Goal: Task Accomplishment & Management: Manage account settings

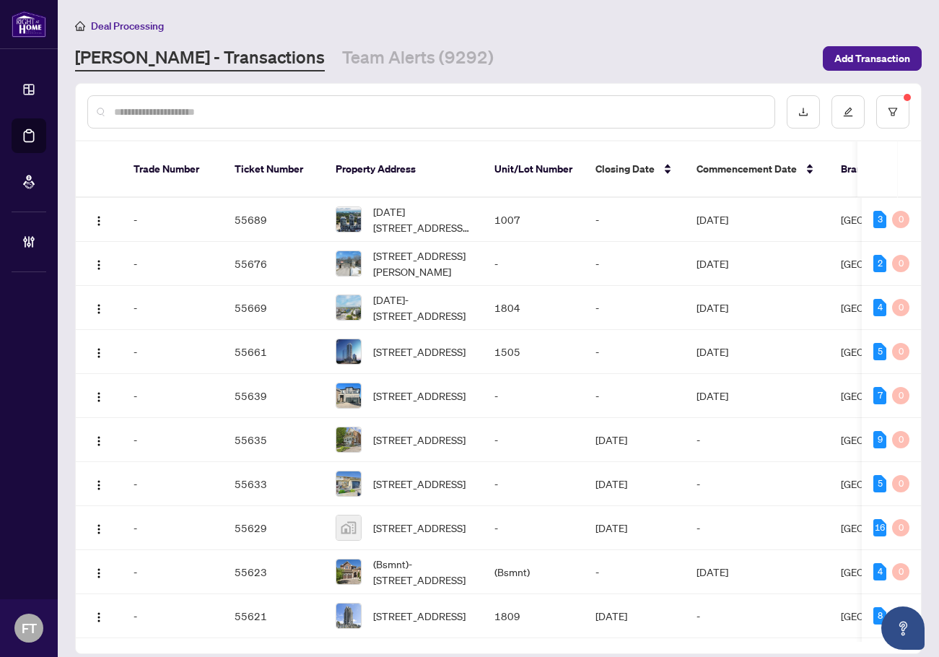
click at [330, 108] on input "text" at bounding box center [438, 112] width 649 height 16
click at [232, 108] on input "text" at bounding box center [438, 112] width 649 height 16
type input "**********"
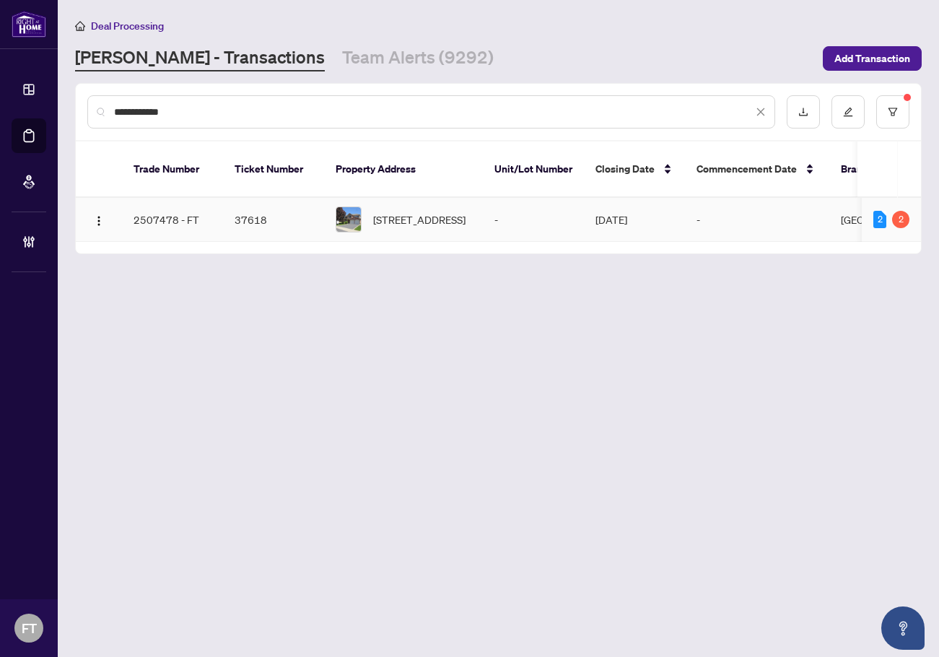
drag, startPoint x: 424, startPoint y: 210, endPoint x: 119, endPoint y: 219, distance: 305.3
click at [424, 211] on span "[STREET_ADDRESS]" at bounding box center [419, 219] width 92 height 16
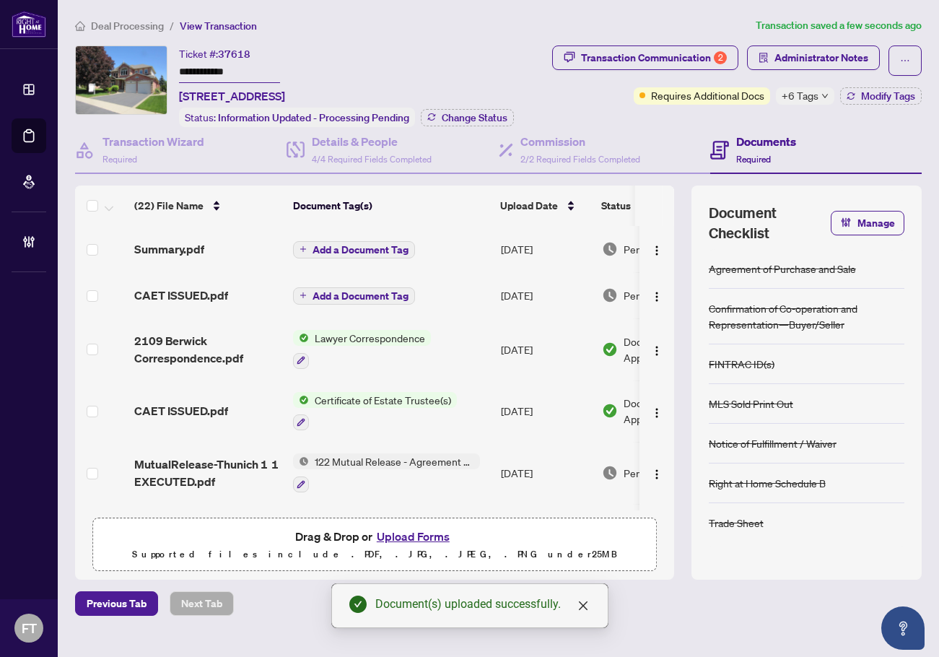
click at [556, 474] on td "[DATE]" at bounding box center [545, 473] width 101 height 62
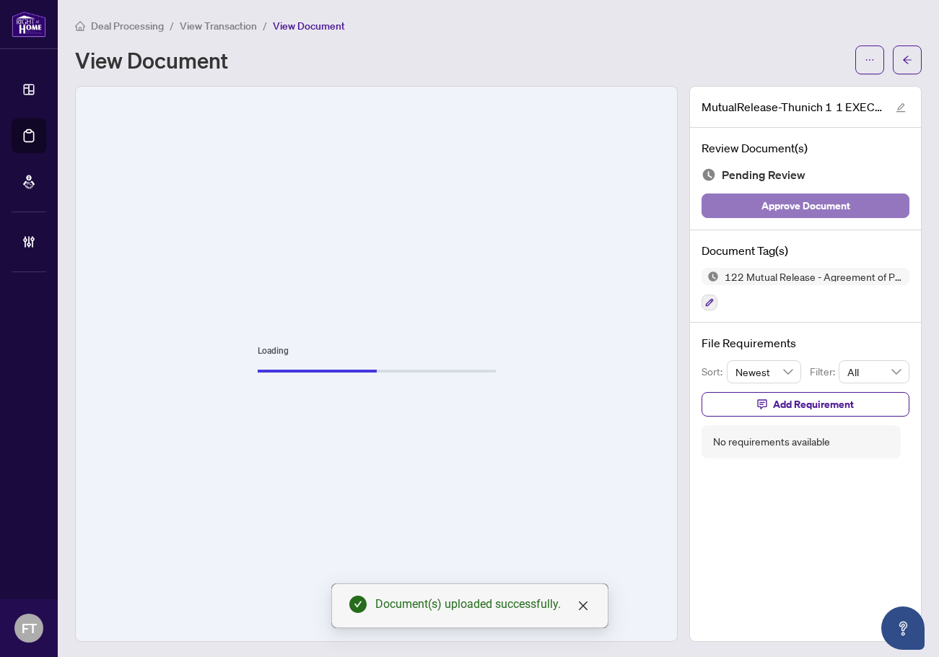
click at [791, 211] on span "Approve Document" at bounding box center [805, 205] width 89 height 23
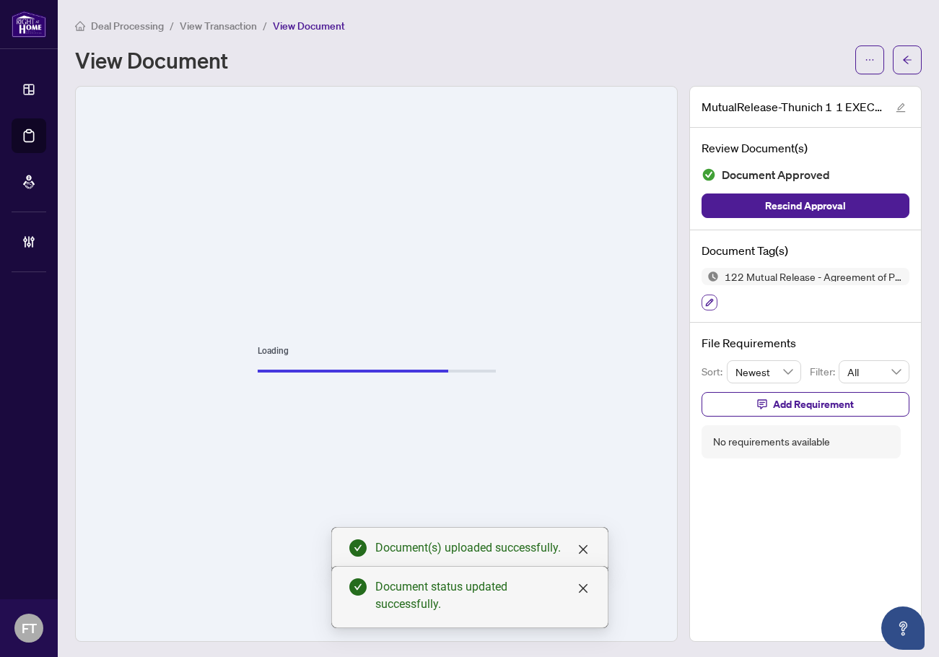
click at [706, 302] on icon "button" at bounding box center [710, 303] width 8 height 8
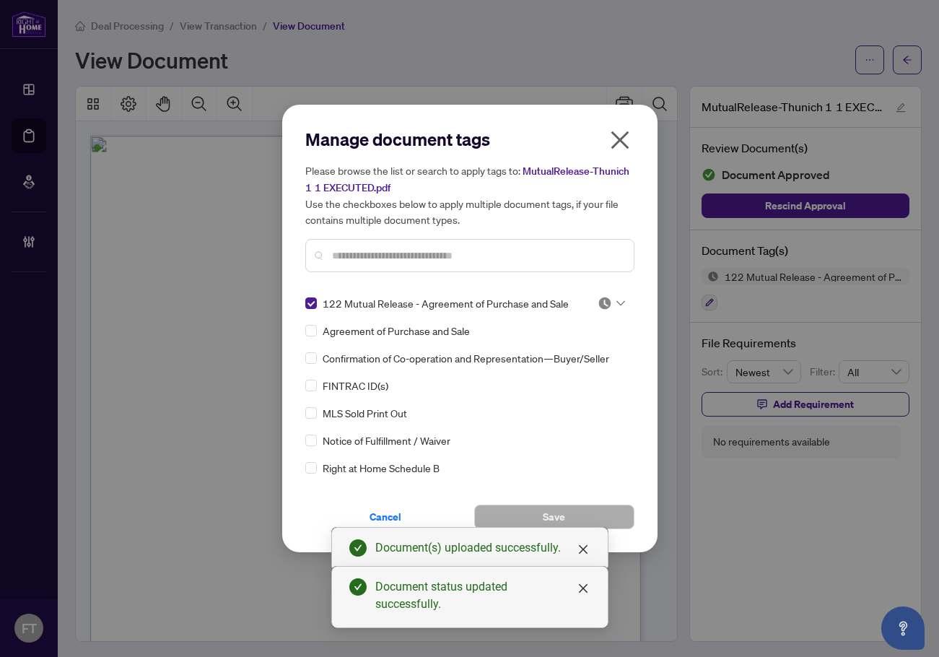
click at [605, 299] on img at bounding box center [604, 303] width 14 height 14
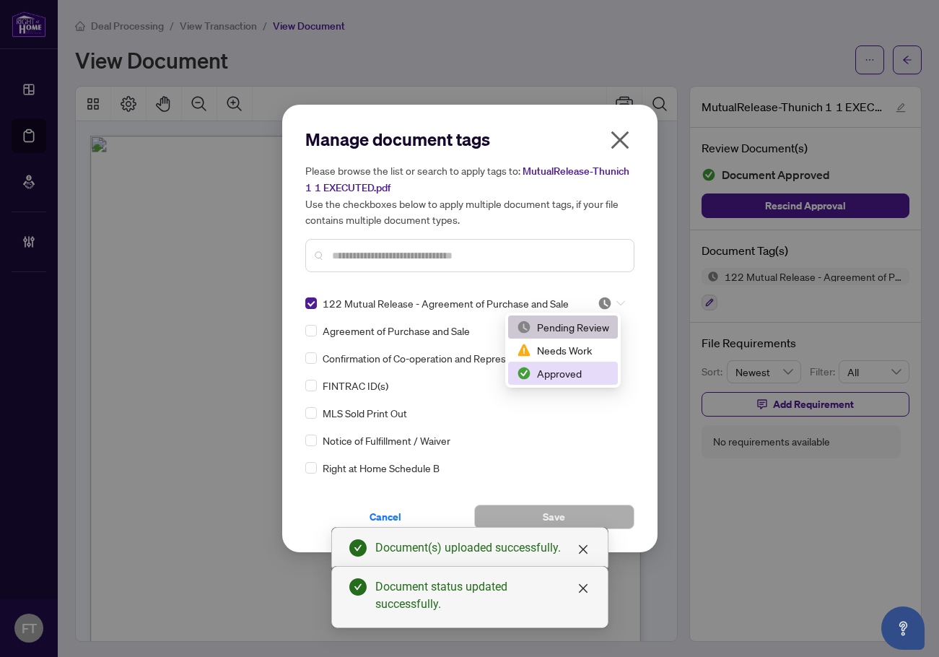
click at [543, 374] on div "Approved" at bounding box center [563, 373] width 92 height 16
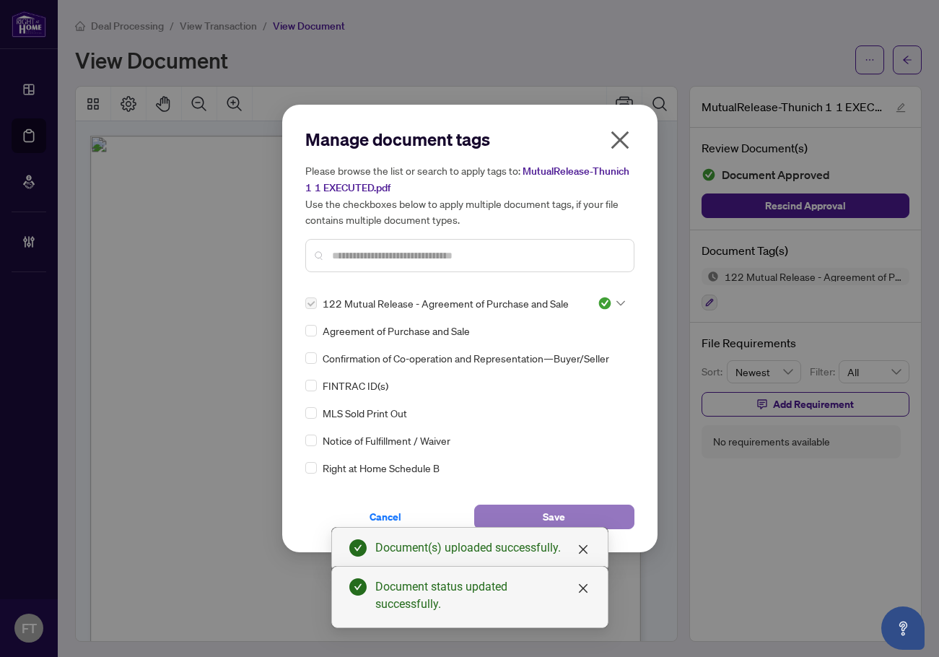
click at [569, 512] on button "Save" at bounding box center [554, 516] width 160 height 25
click at [196, 29] on div "Manage document tags Please browse the list or search to apply tags to: MutualR…" at bounding box center [469, 328] width 939 height 657
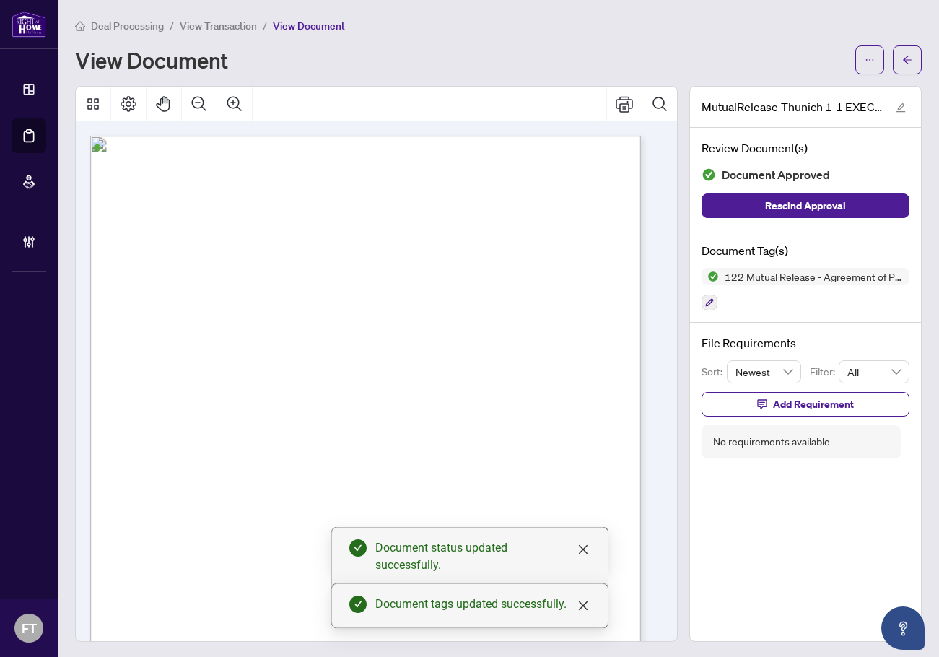
click at [203, 29] on body "Dashboard Deal Processing Mortgage Referrals Brokerage Management FT [PERSON_NA…" at bounding box center [469, 328] width 939 height 657
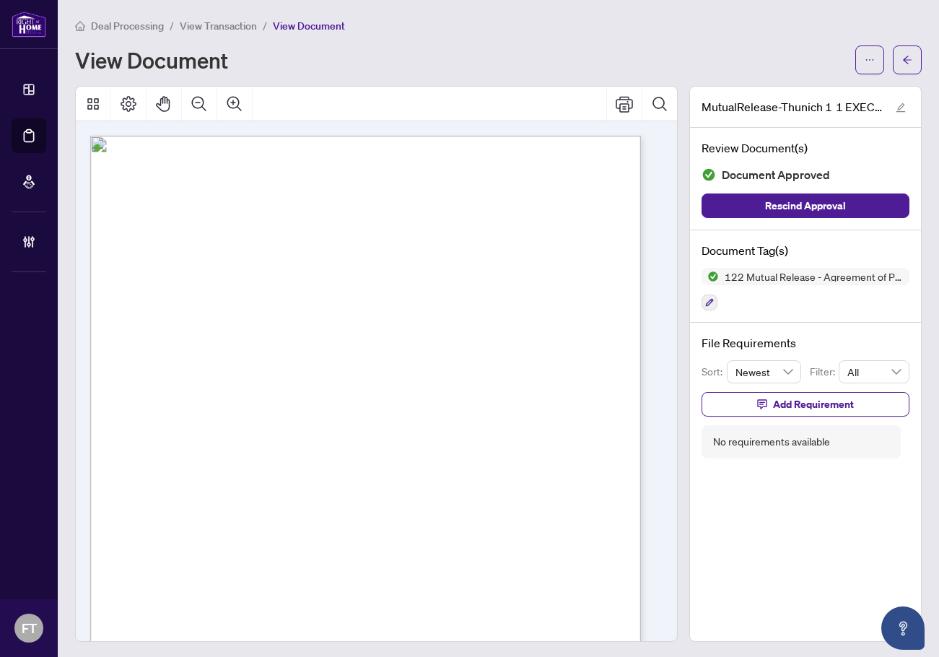
click at [528, 313] on div "Page 1" at bounding box center [433, 580] width 686 height 888
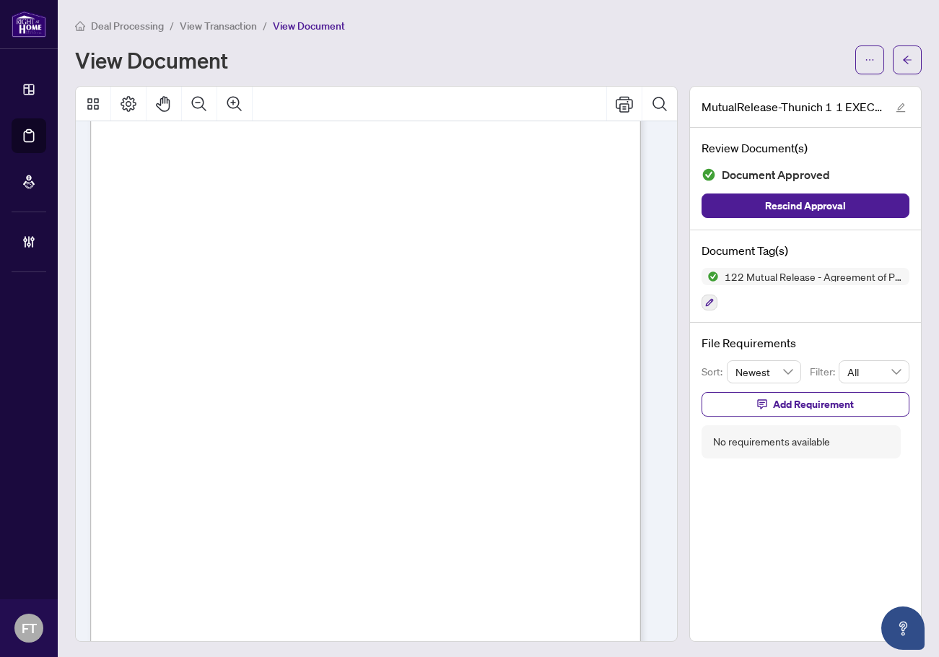
scroll to position [144, 0]
click at [202, 28] on span "View Transaction" at bounding box center [218, 25] width 77 height 13
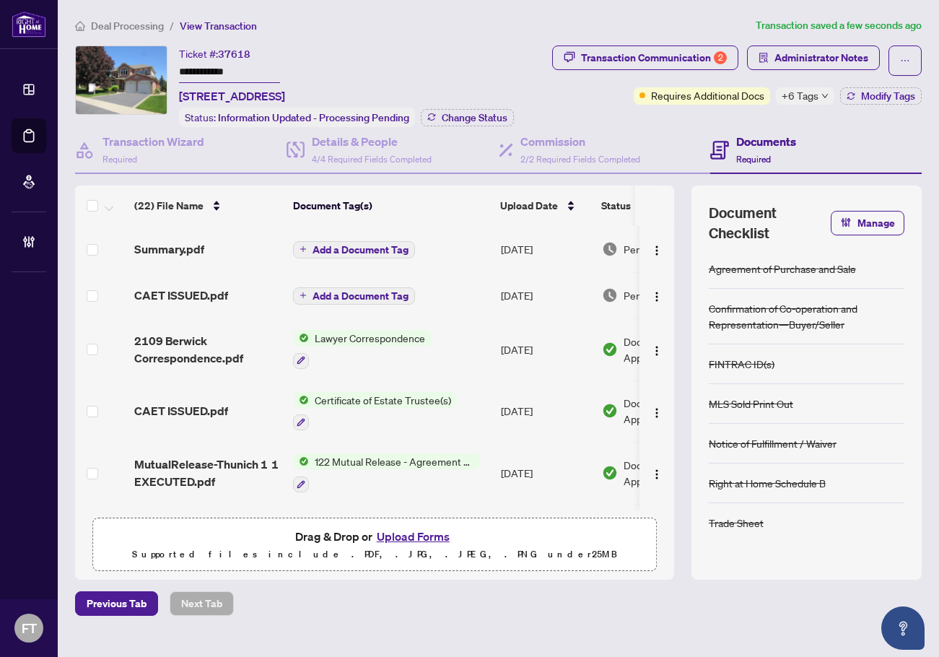
click at [542, 241] on td "[DATE]" at bounding box center [545, 249] width 101 height 46
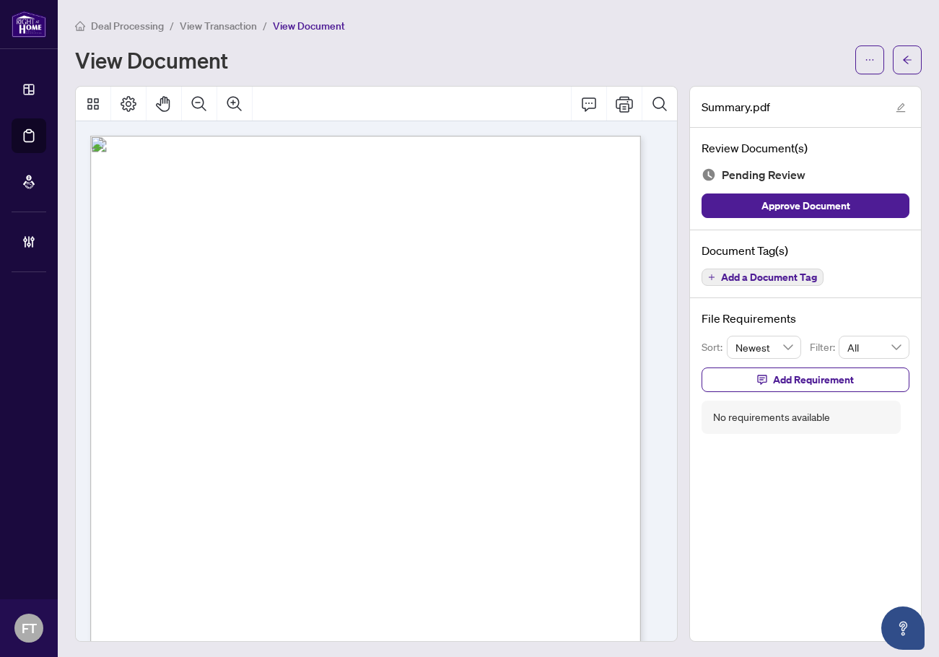
click at [457, 360] on span "Timestamp" at bounding box center [468, 357] width 38 height 11
click at [724, 277] on span "Add a Document Tag" at bounding box center [769, 277] width 96 height 10
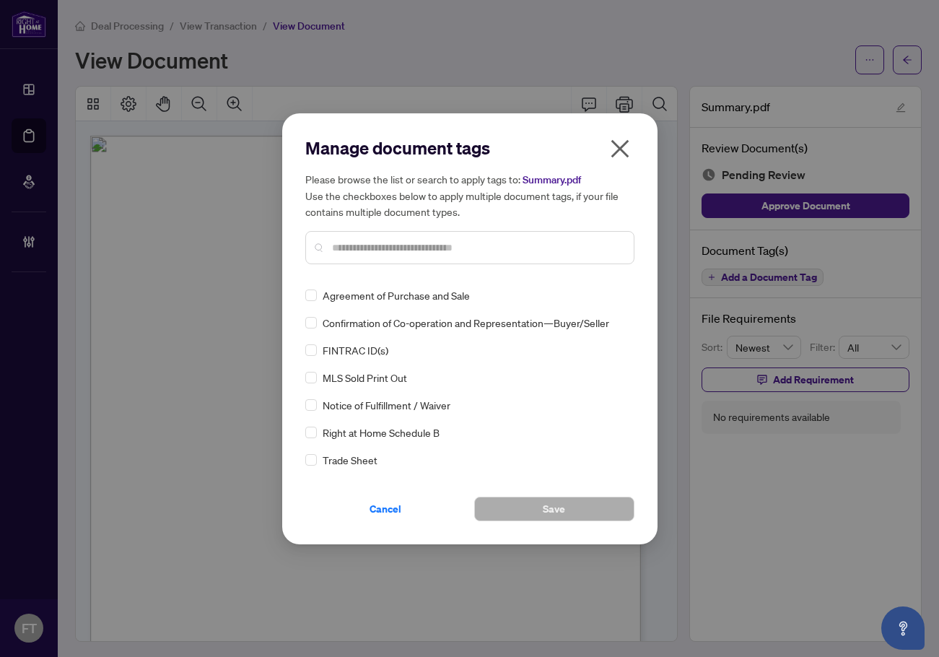
click at [405, 251] on input "text" at bounding box center [477, 248] width 290 height 16
type input "*"
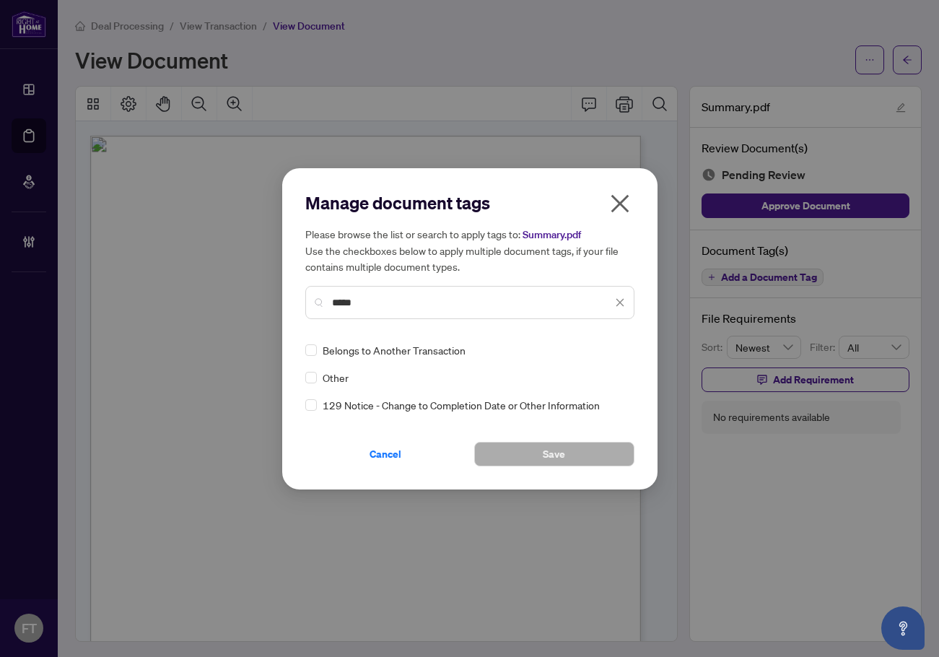
type input "*****"
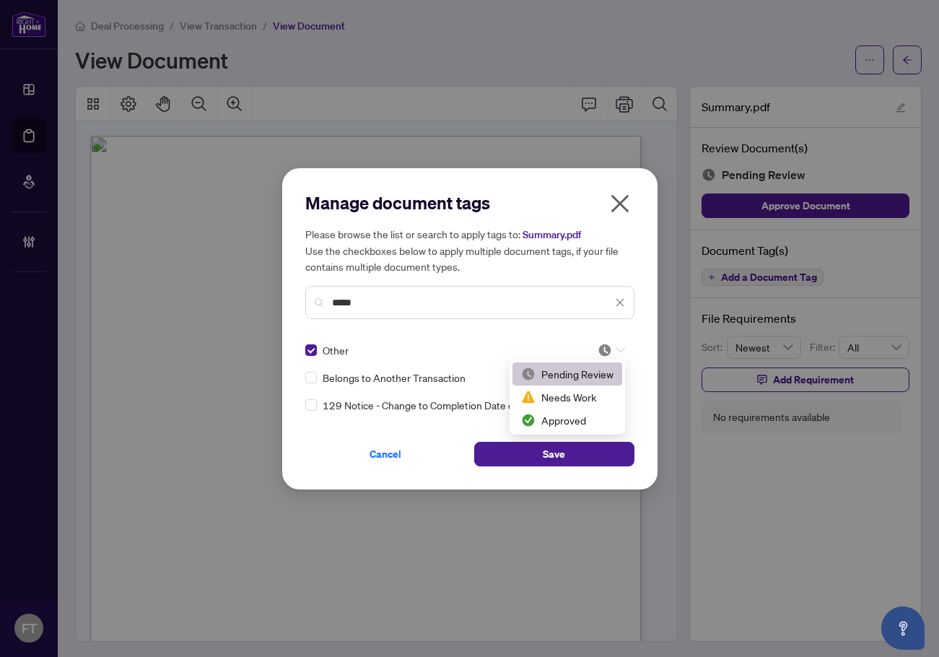
click at [620, 348] on icon at bounding box center [620, 350] width 9 height 6
drag, startPoint x: 580, startPoint y: 403, endPoint x: 574, endPoint y: 418, distance: 15.8
click at [574, 418] on div "Pending Review Needs Work Approved" at bounding box center [567, 396] width 110 height 69
click at [563, 420] on div "Approved" at bounding box center [567, 420] width 92 height 16
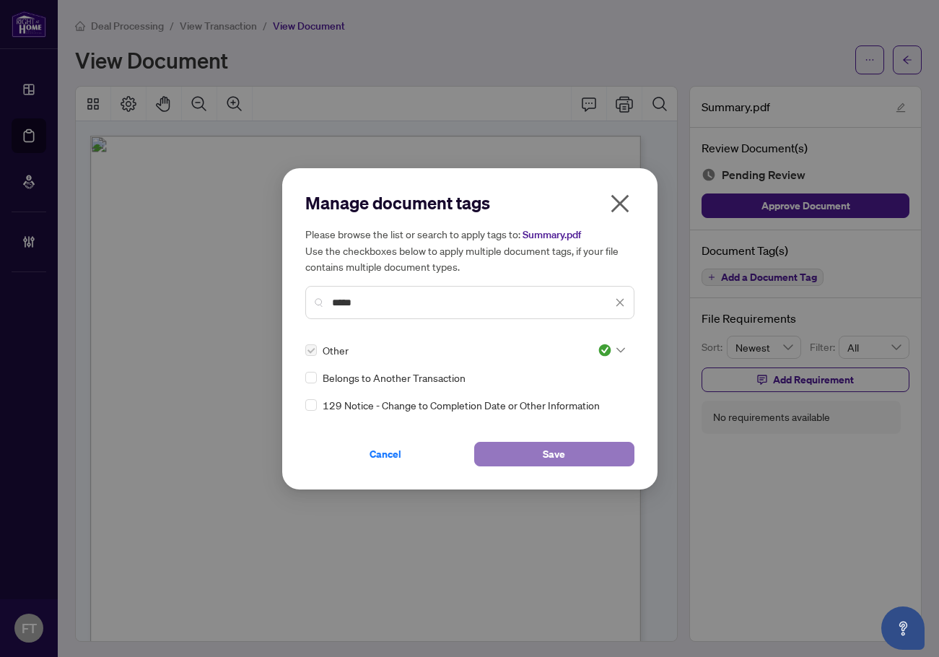
click at [524, 461] on button "Save" at bounding box center [554, 454] width 160 height 25
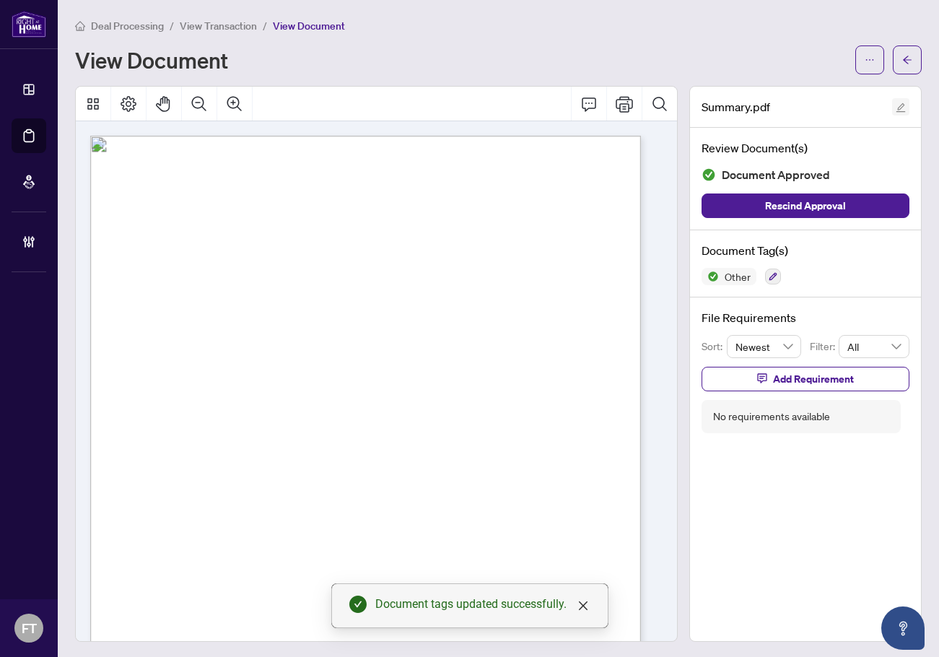
click at [895, 107] on icon "edit" at bounding box center [900, 107] width 10 height 10
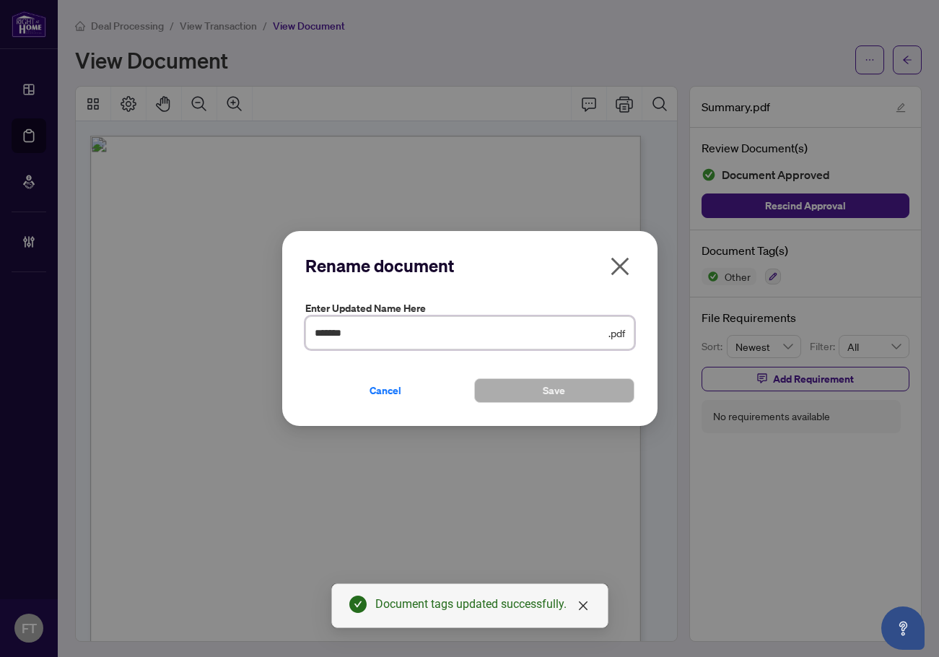
drag, startPoint x: 355, startPoint y: 325, endPoint x: 315, endPoint y: 346, distance: 45.2
click at [294, 328] on div "Rename document Enter updated name here ******* .pdf Cancel Save Cancel OK" at bounding box center [469, 328] width 375 height 195
click at [386, 334] on input "*******" at bounding box center [460, 333] width 291 height 16
drag, startPoint x: 335, startPoint y: 331, endPoint x: 184, endPoint y: 302, distance: 153.7
click at [193, 302] on div "Rename document Enter updated name here ******* .pdf Cancel Save Cancel OK" at bounding box center [469, 328] width 939 height 657
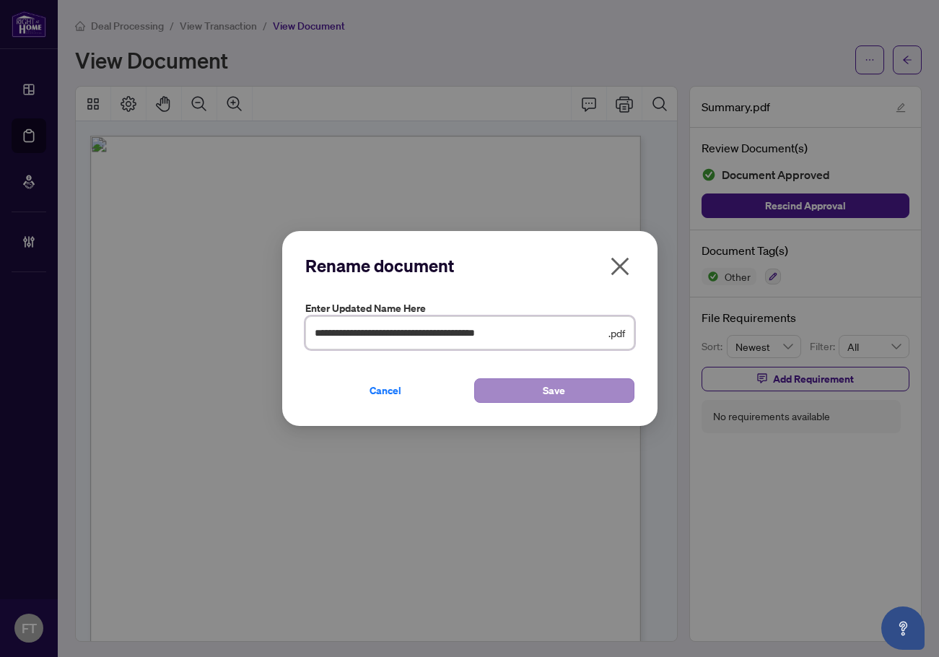
type input "**********"
click at [543, 390] on span "Save" at bounding box center [554, 390] width 22 height 23
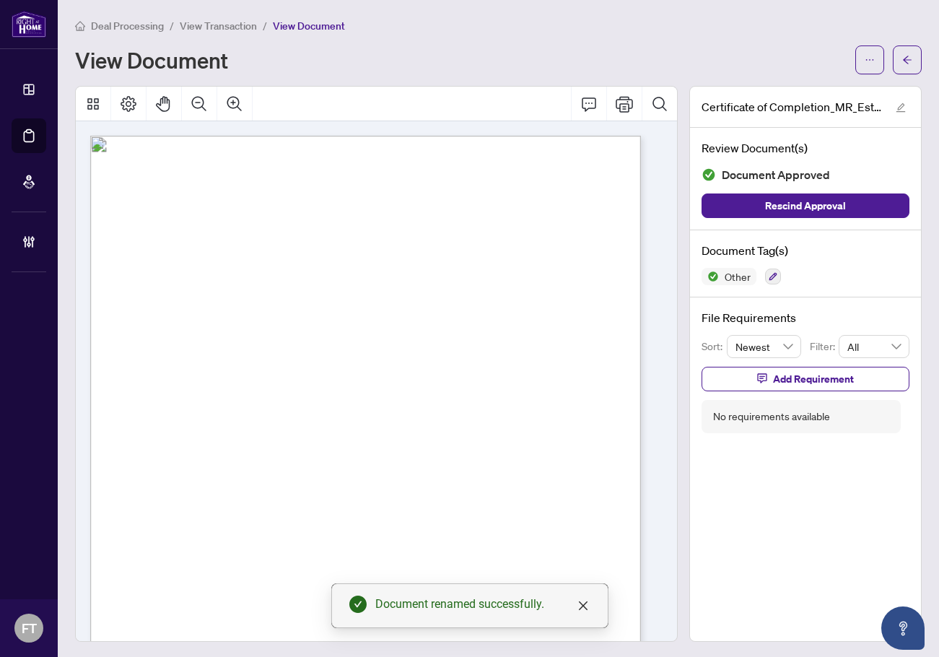
click at [235, 31] on span "View Transaction" at bounding box center [218, 25] width 77 height 13
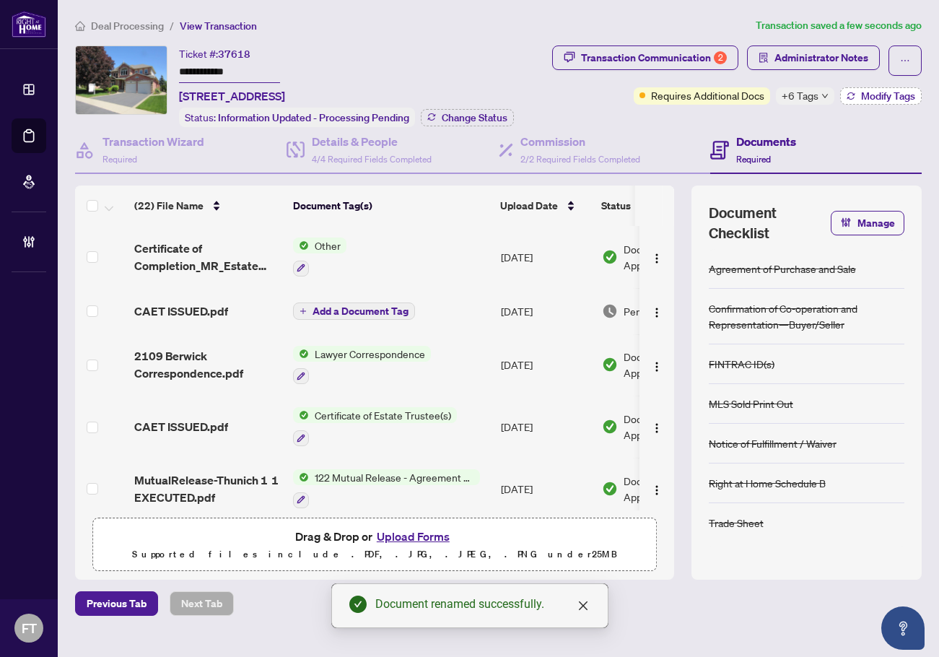
click at [858, 91] on button "Modify Tags" at bounding box center [881, 95] width 82 height 17
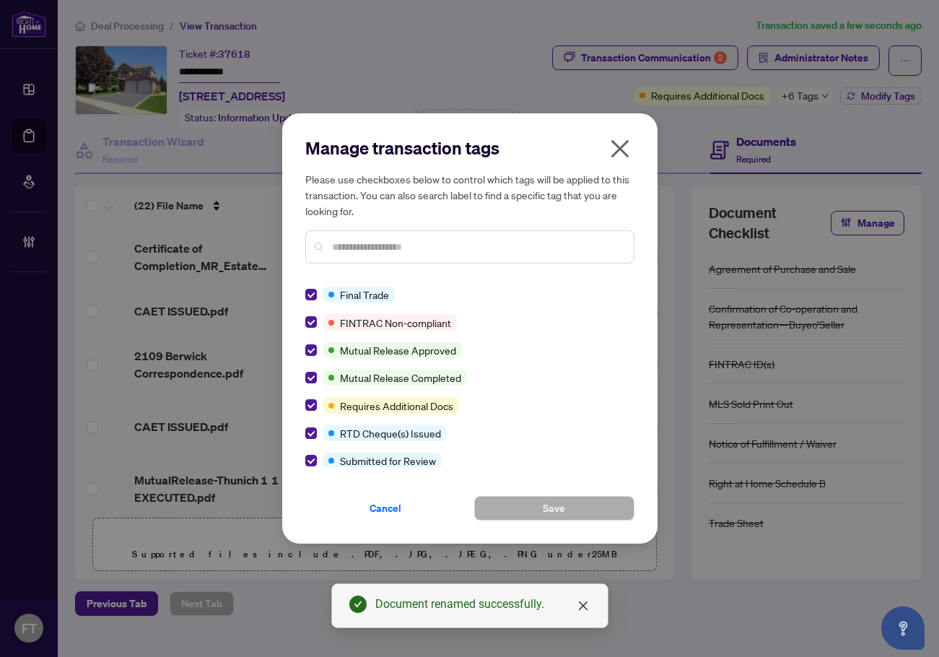
click at [624, 147] on icon "close" at bounding box center [619, 148] width 23 height 23
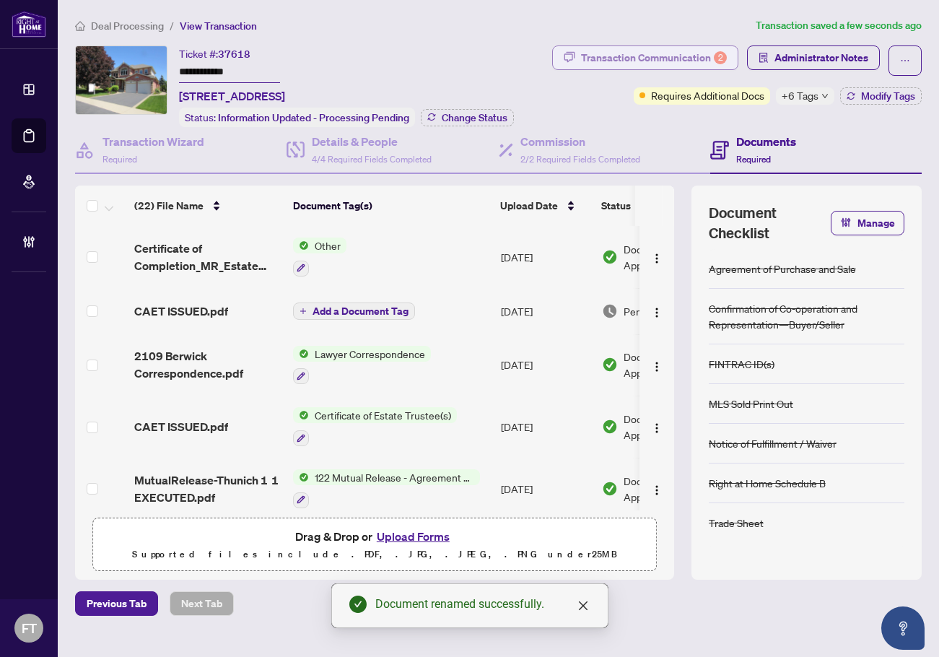
click at [667, 54] on div "Transaction Communication 2" at bounding box center [654, 57] width 146 height 23
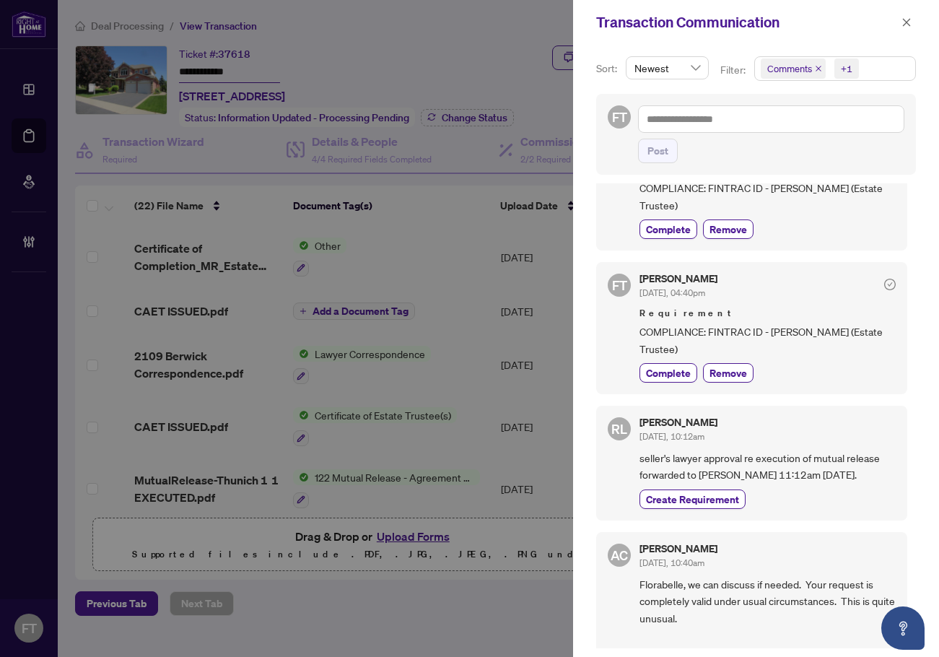
scroll to position [72, 0]
click at [858, 63] on div "+1" at bounding box center [844, 68] width 33 height 23
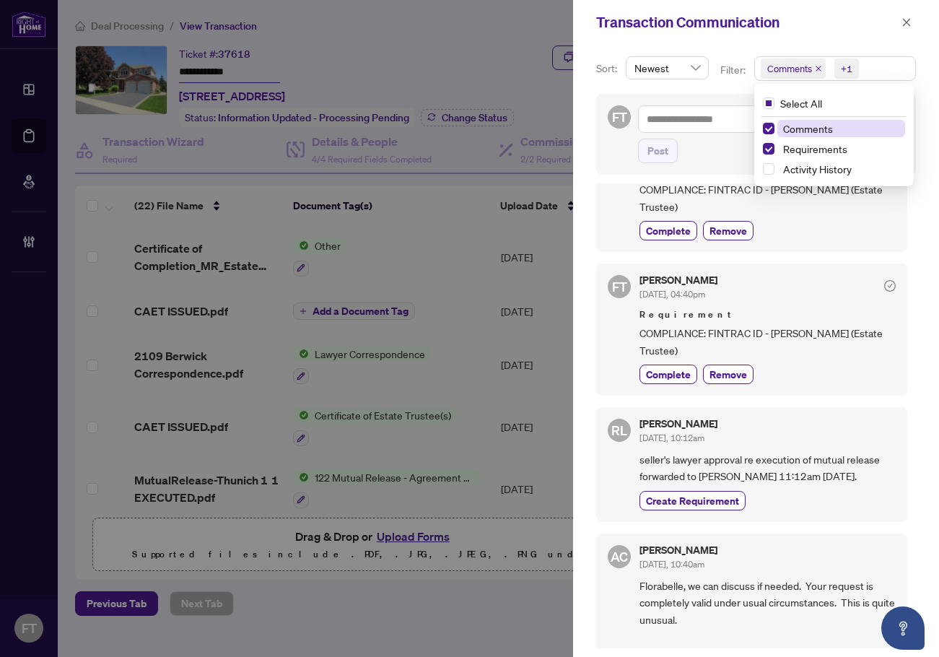
click at [803, 129] on span "Comments" at bounding box center [808, 128] width 50 height 13
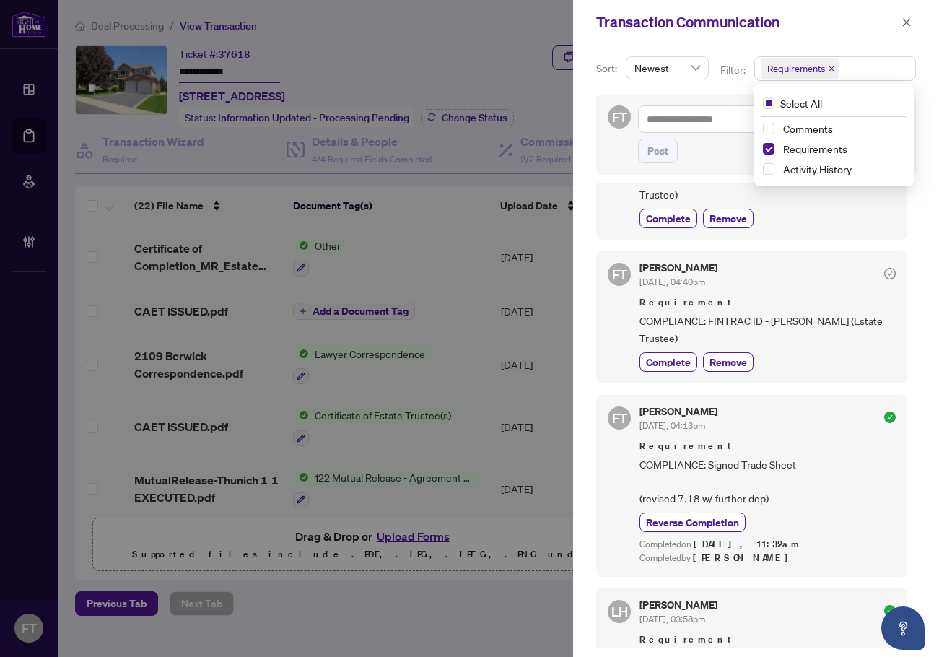
scroll to position [144, 0]
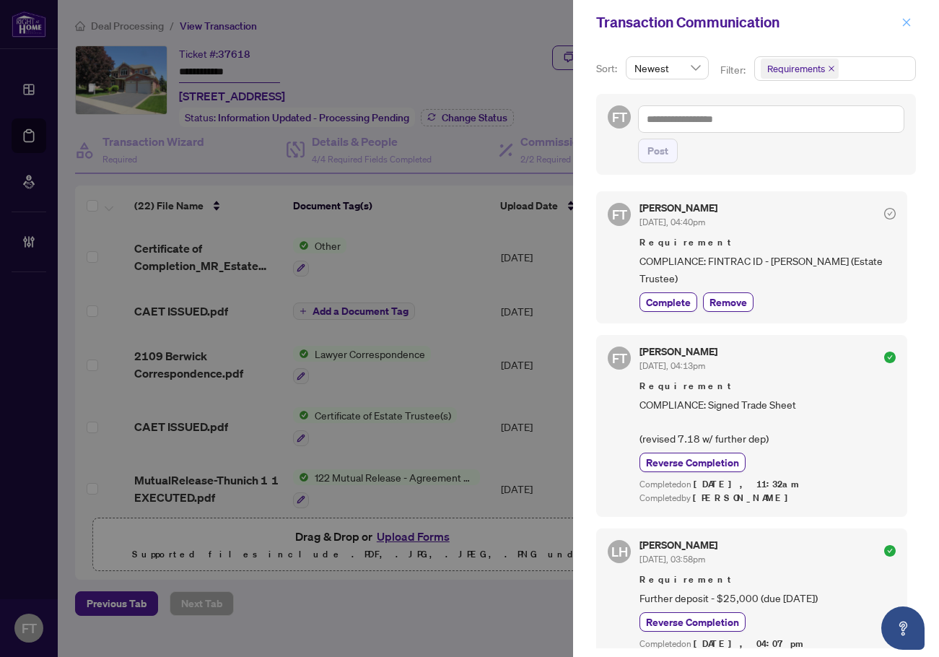
click at [904, 30] on span "button" at bounding box center [906, 22] width 10 height 23
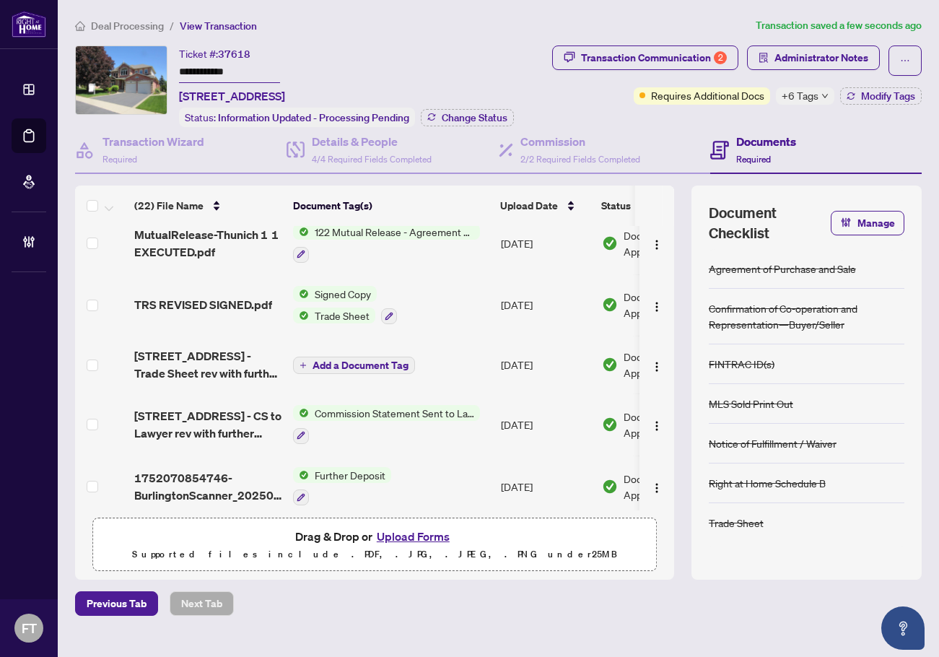
scroll to position [0, 0]
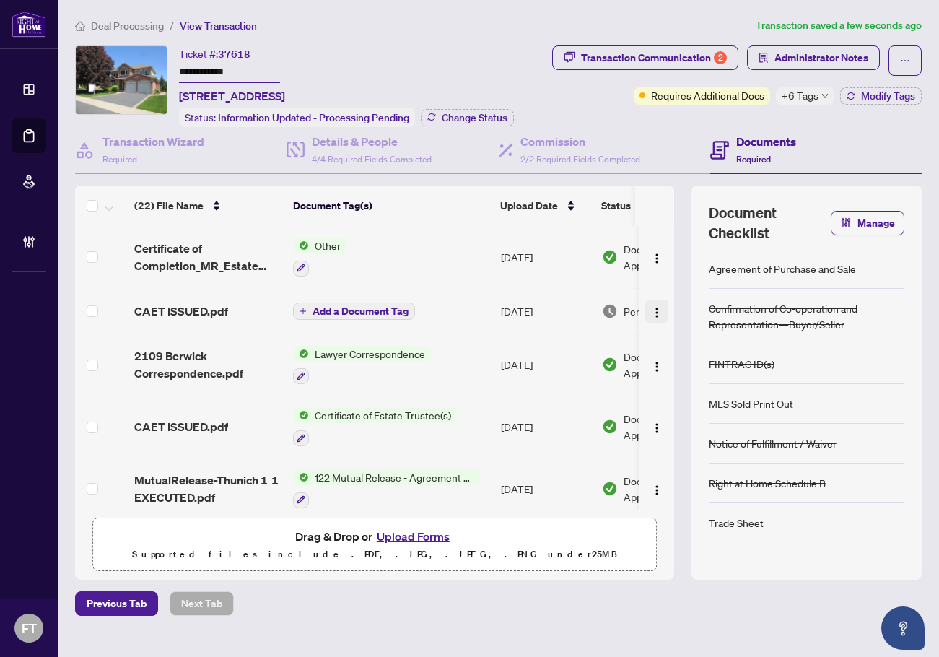
click at [655, 313] on img "button" at bounding box center [657, 313] width 12 height 12
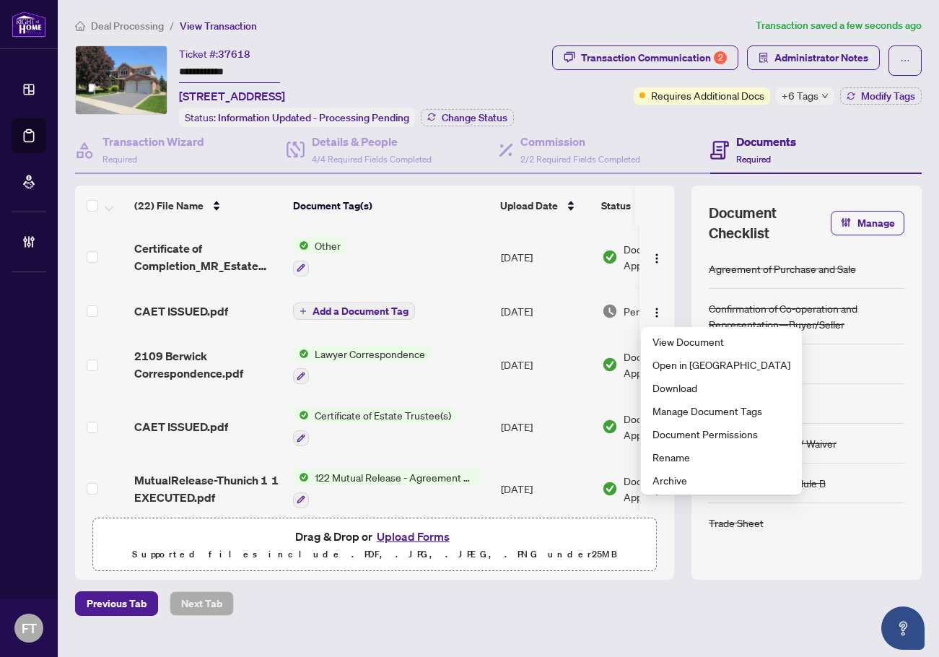
click at [177, 316] on span "CAET ISSUED.pdf" at bounding box center [181, 310] width 94 height 17
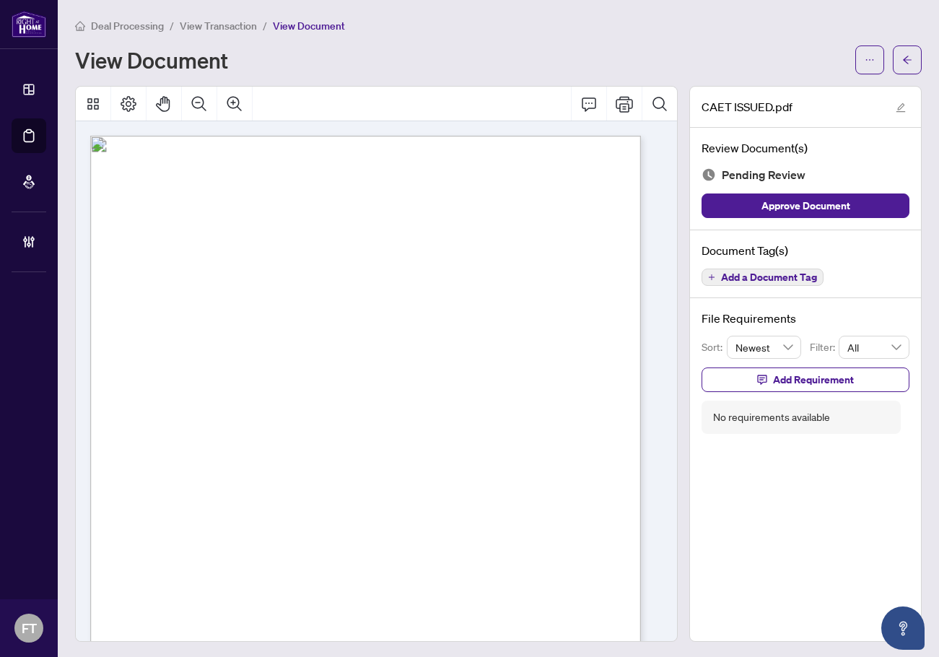
click at [320, 387] on div "Page 1" at bounding box center [433, 580] width 686 height 888
click at [773, 209] on span "Approve Document" at bounding box center [805, 205] width 89 height 23
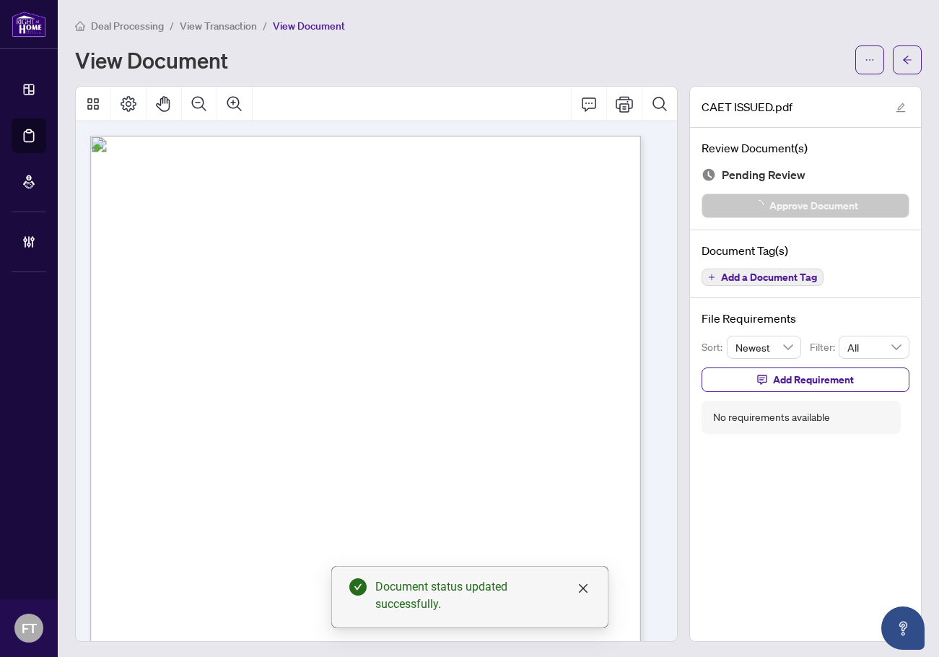
click at [190, 20] on span "View Transaction" at bounding box center [218, 25] width 77 height 13
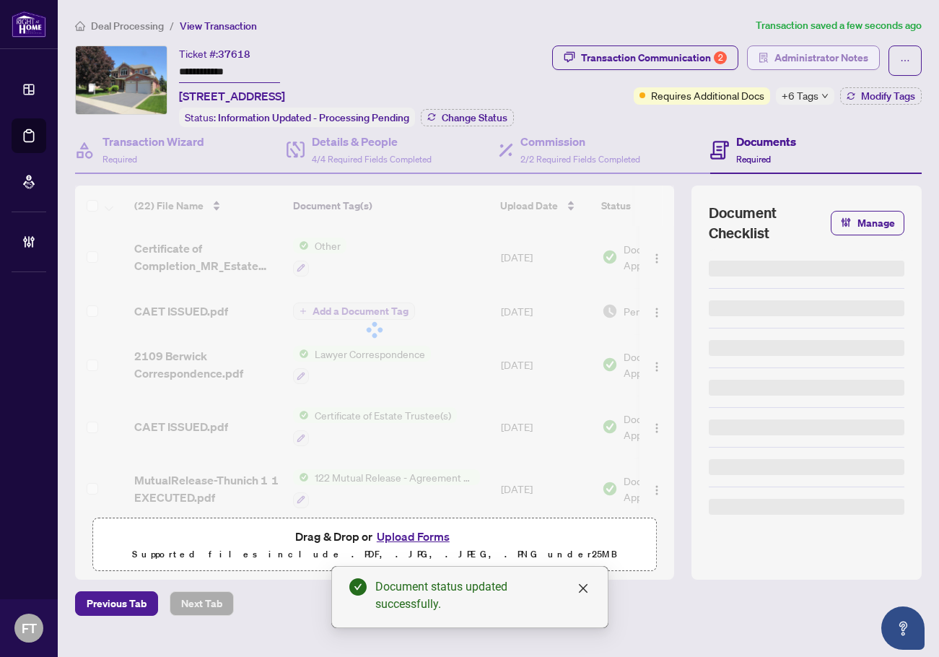
click at [825, 49] on span "Administrator Notes" at bounding box center [821, 57] width 94 height 23
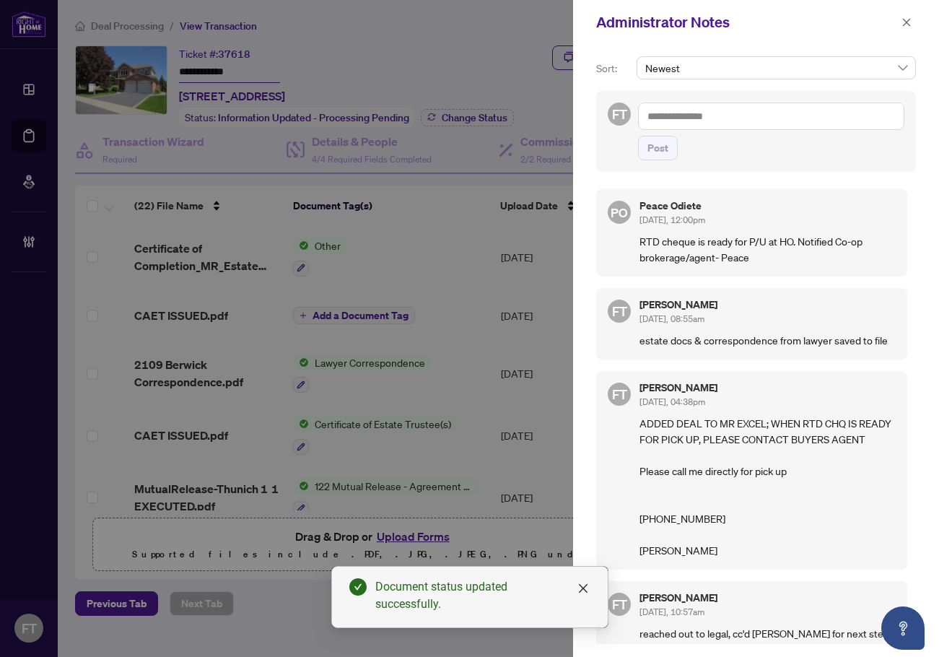
click at [893, 22] on div "Administrator Notes" at bounding box center [746, 23] width 301 height 22
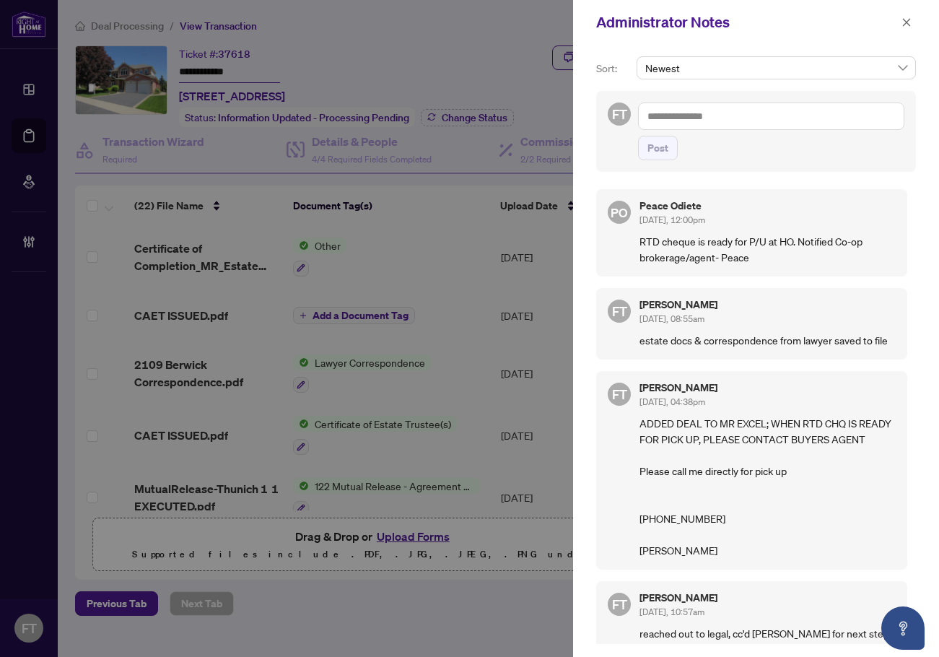
click at [749, 569] on div "FT [PERSON_NAME] [DATE], 04:38pm ADDED DEAL TO MR EXCEL; WHEN RTD CHQ IS READY …" at bounding box center [751, 470] width 311 height 198
click at [778, 558] on p "ADDED DEAL TO MR EXCEL; WHEN RTD CHQ IS READY FOR PICK UP, PLEASE CONTACT BUYER…" at bounding box center [767, 486] width 256 height 143
drag, startPoint x: 367, startPoint y: 29, endPoint x: 378, endPoint y: 28, distance: 11.6
click at [367, 29] on div at bounding box center [469, 328] width 939 height 657
click at [903, 19] on icon "close" at bounding box center [907, 22] width 8 height 8
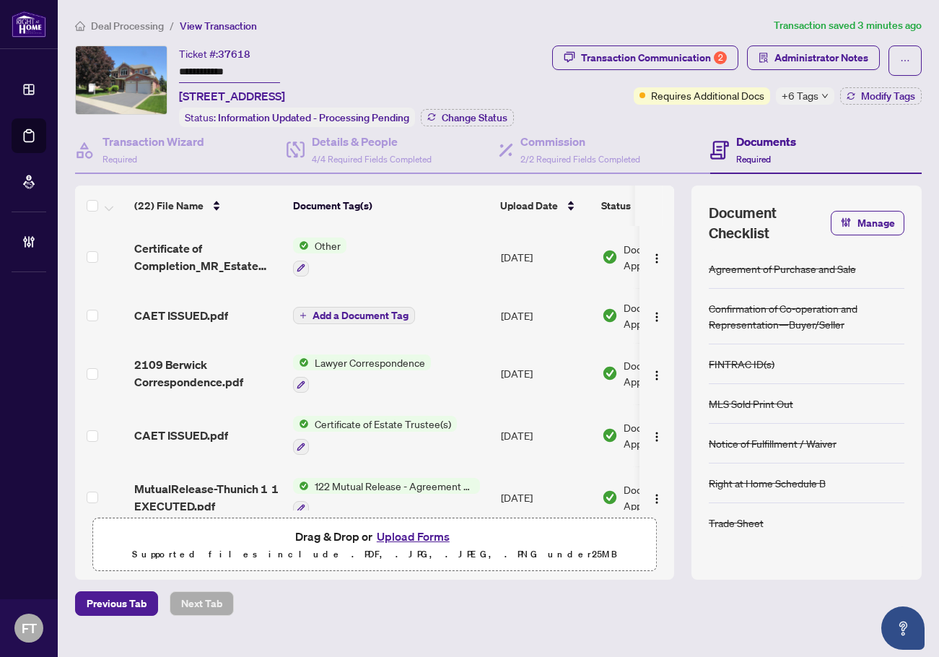
click at [152, 32] on li "Deal Processing" at bounding box center [119, 25] width 89 height 17
click at [144, 30] on span "Deal Processing" at bounding box center [127, 25] width 73 height 13
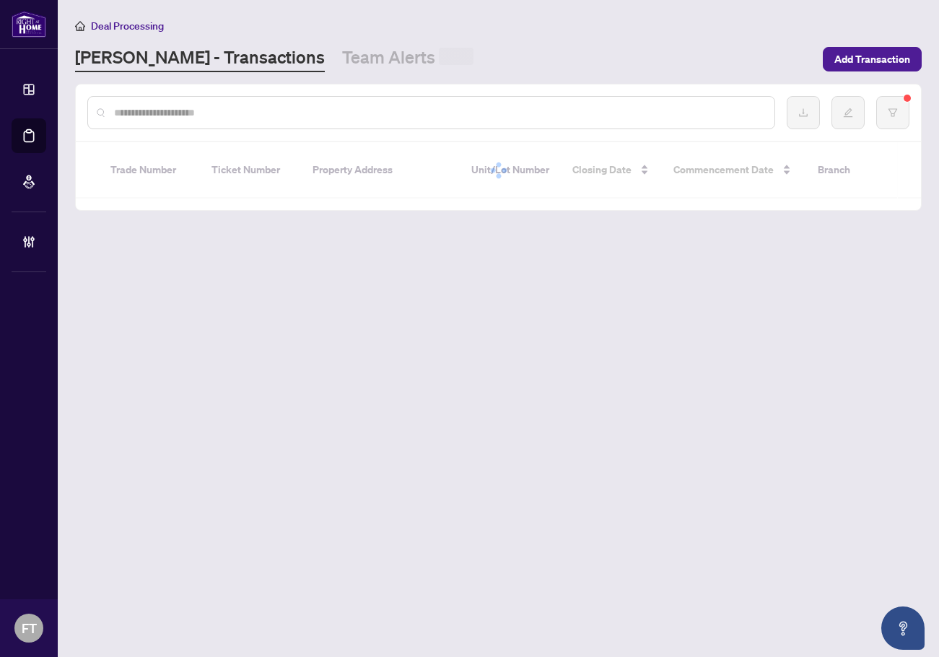
click at [154, 89] on div at bounding box center [498, 112] width 845 height 56
click at [121, 115] on input "text" at bounding box center [438, 113] width 649 height 16
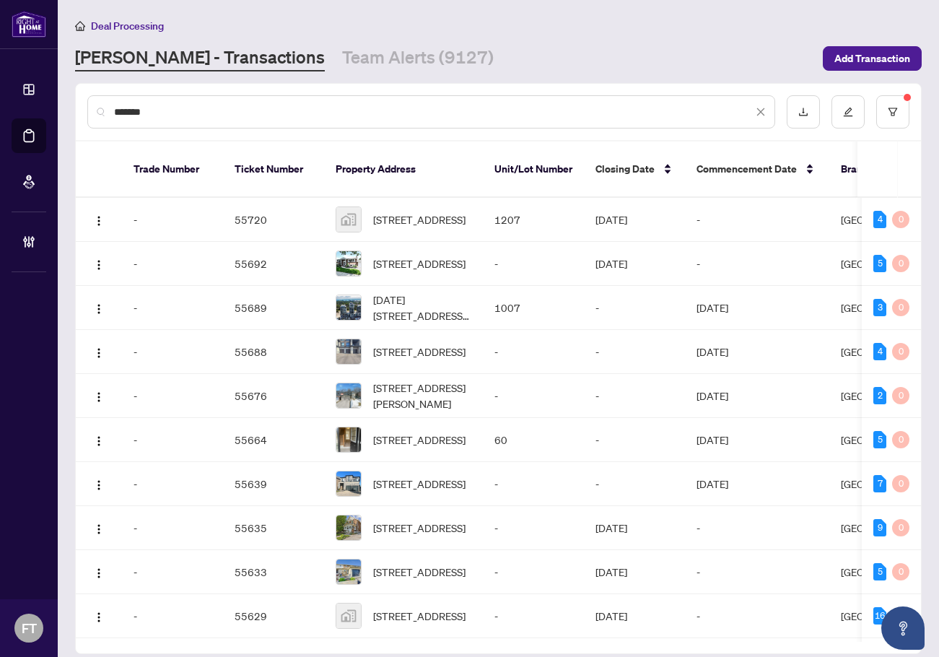
type input "*******"
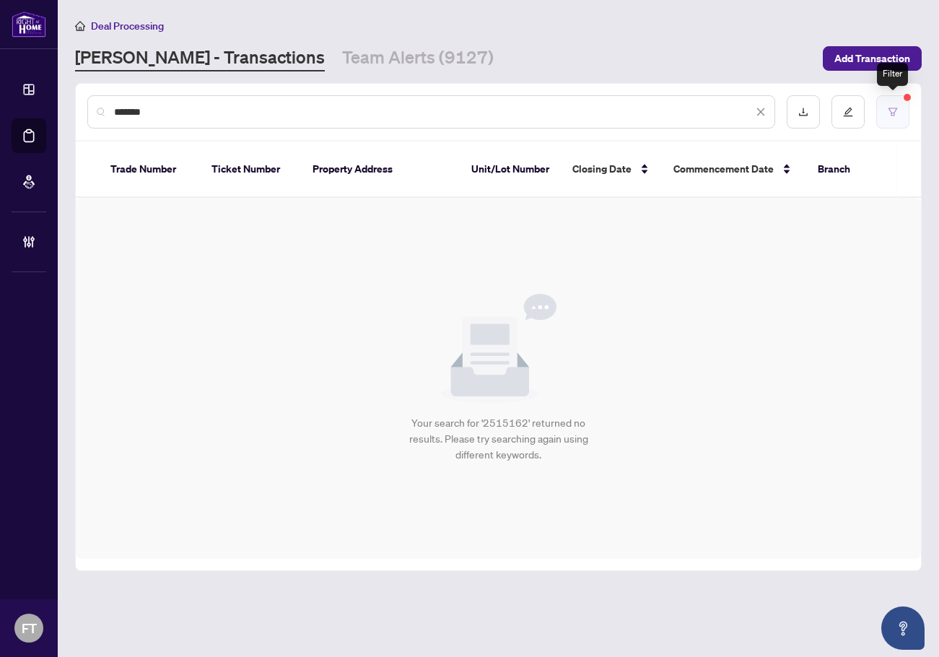
click at [900, 113] on button "button" at bounding box center [892, 111] width 33 height 33
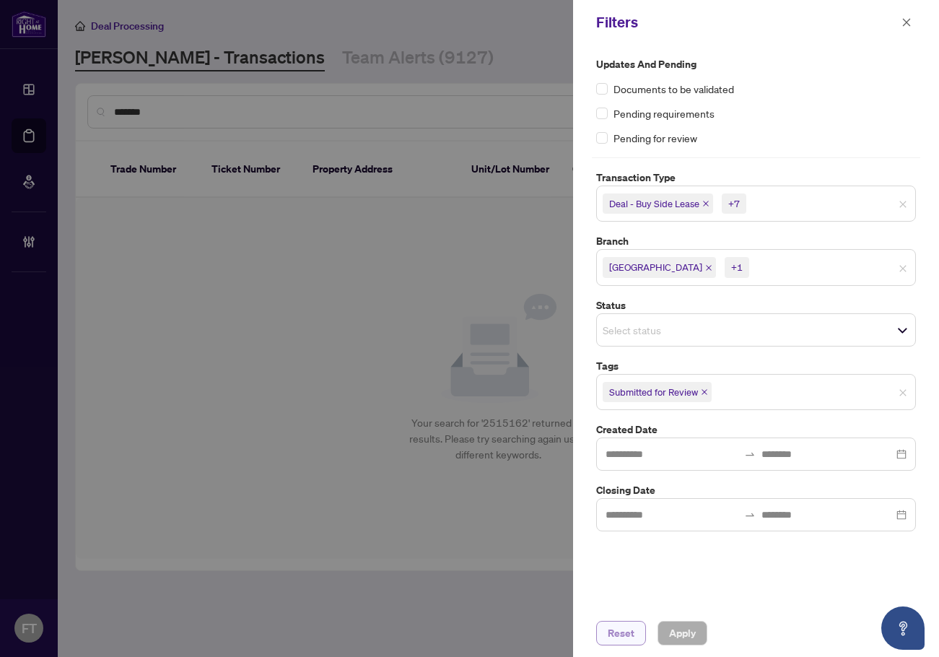
click at [618, 632] on span "Reset" at bounding box center [620, 632] width 27 height 23
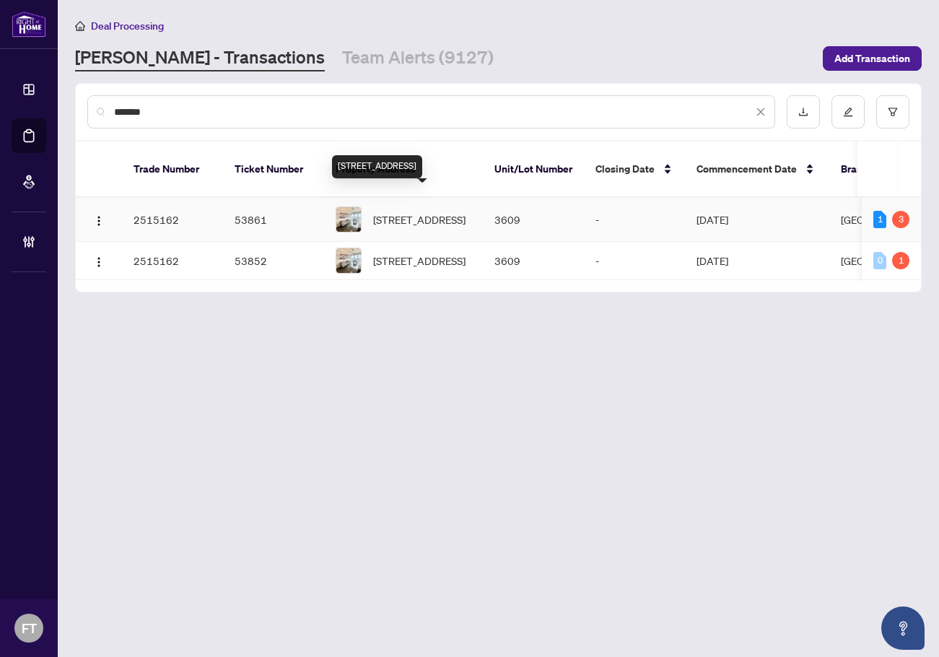
click at [465, 215] on span "[STREET_ADDRESS]" at bounding box center [419, 219] width 92 height 16
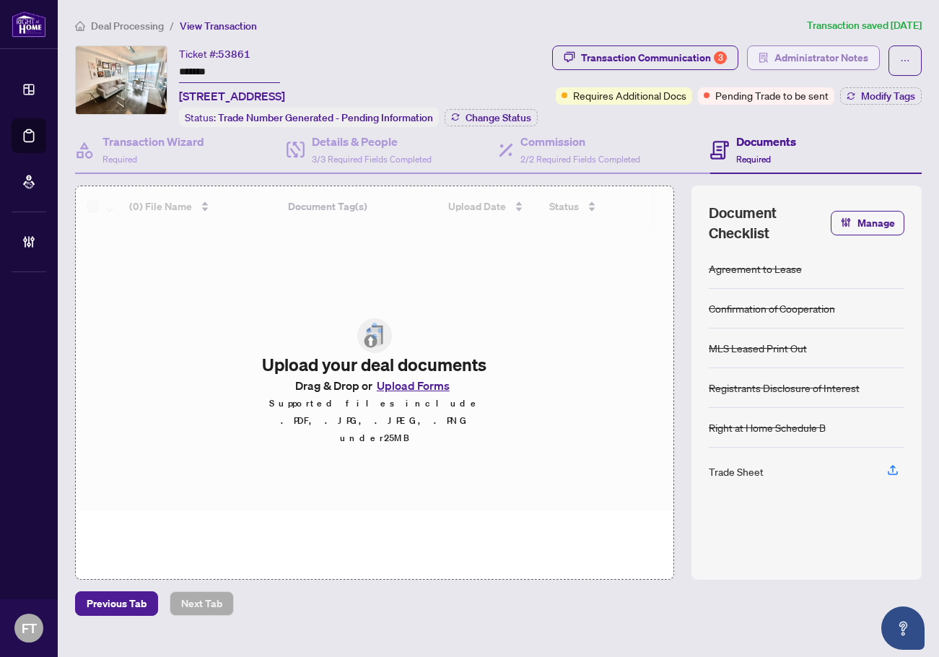
click at [845, 49] on span "Administrator Notes" at bounding box center [821, 57] width 94 height 23
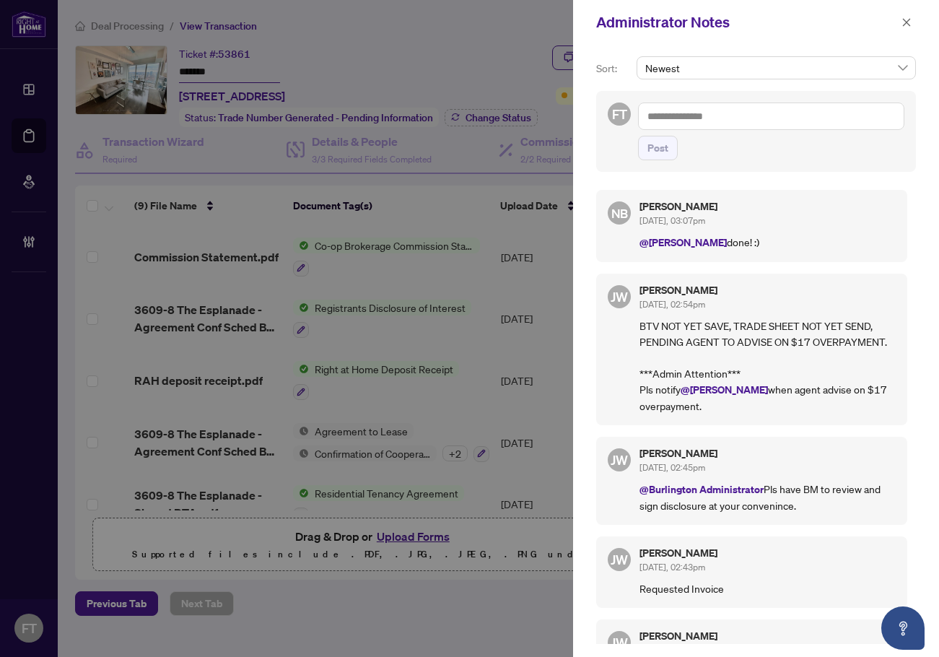
scroll to position [293, 0]
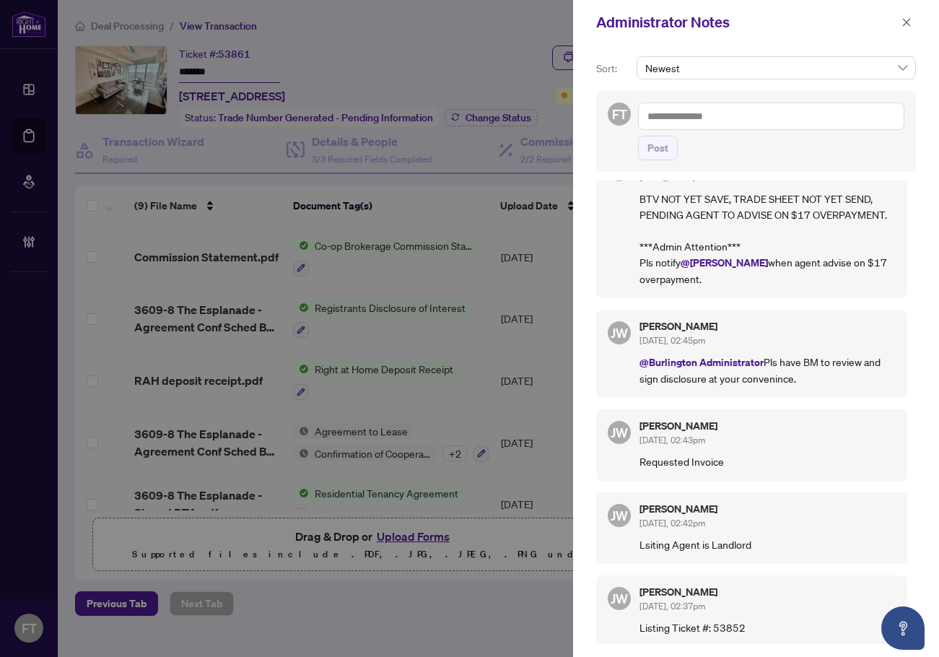
click at [242, 576] on div at bounding box center [469, 328] width 939 height 657
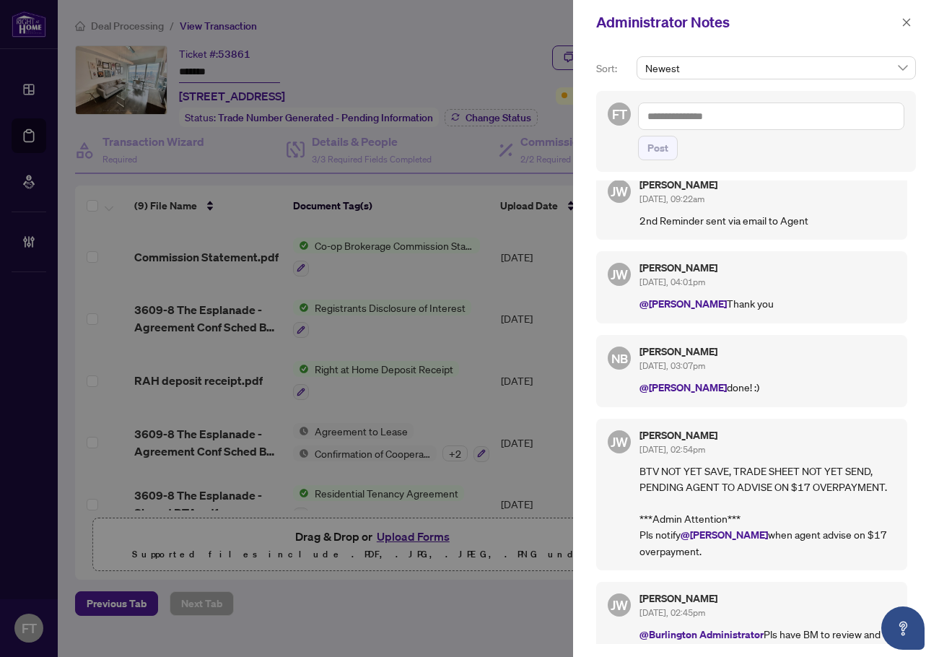
scroll to position [0, 0]
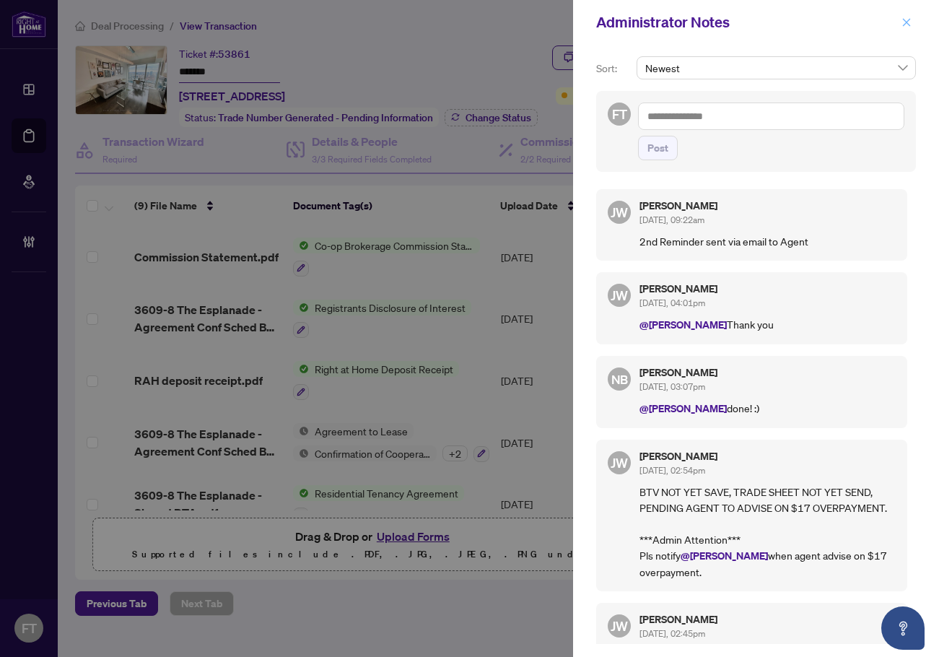
click at [908, 26] on icon "close" at bounding box center [906, 22] width 10 height 10
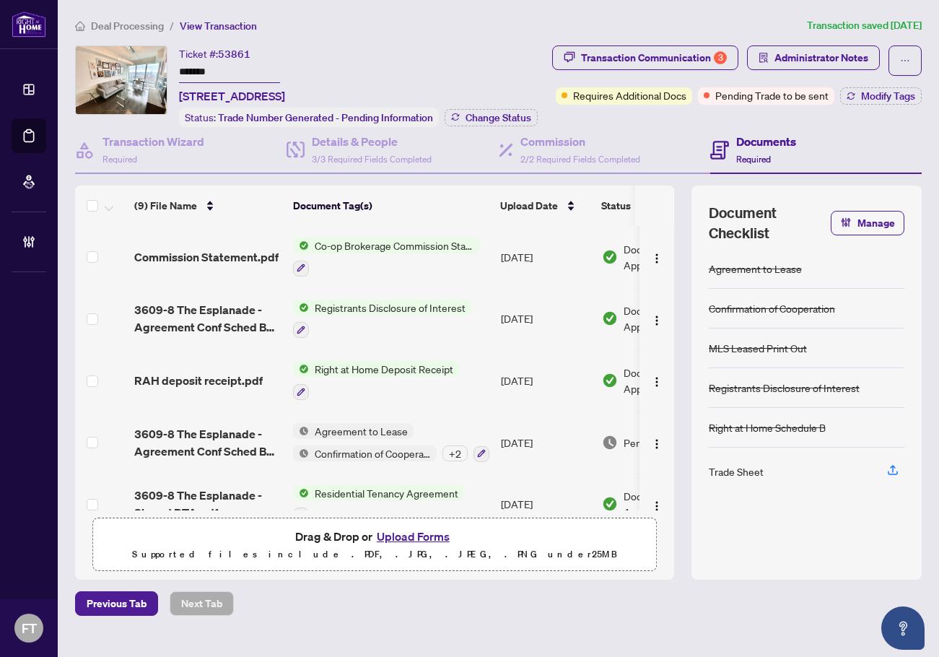
drag, startPoint x: 483, startPoint y: 15, endPoint x: 501, endPoint y: 7, distance: 19.0
click at [487, 14] on main "Deal Processing / View Transaction Transaction saved [DATE] Ticket #: 53861 ***…" at bounding box center [498, 328] width 881 height 657
click at [135, 19] on span "Deal Processing" at bounding box center [127, 25] width 73 height 13
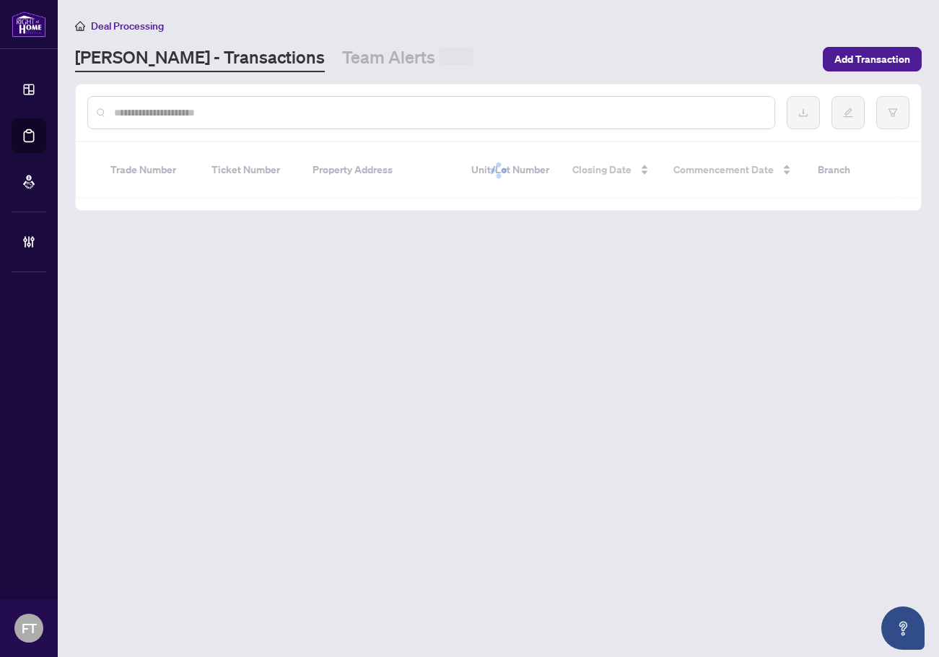
click at [189, 101] on div at bounding box center [431, 112] width 688 height 33
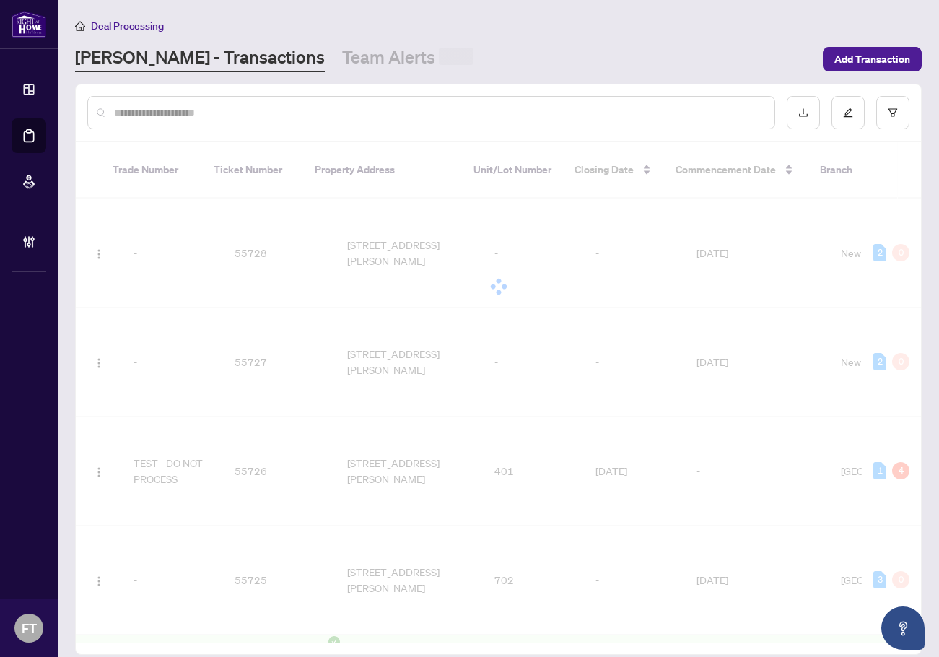
click at [185, 107] on input "text" at bounding box center [438, 113] width 649 height 16
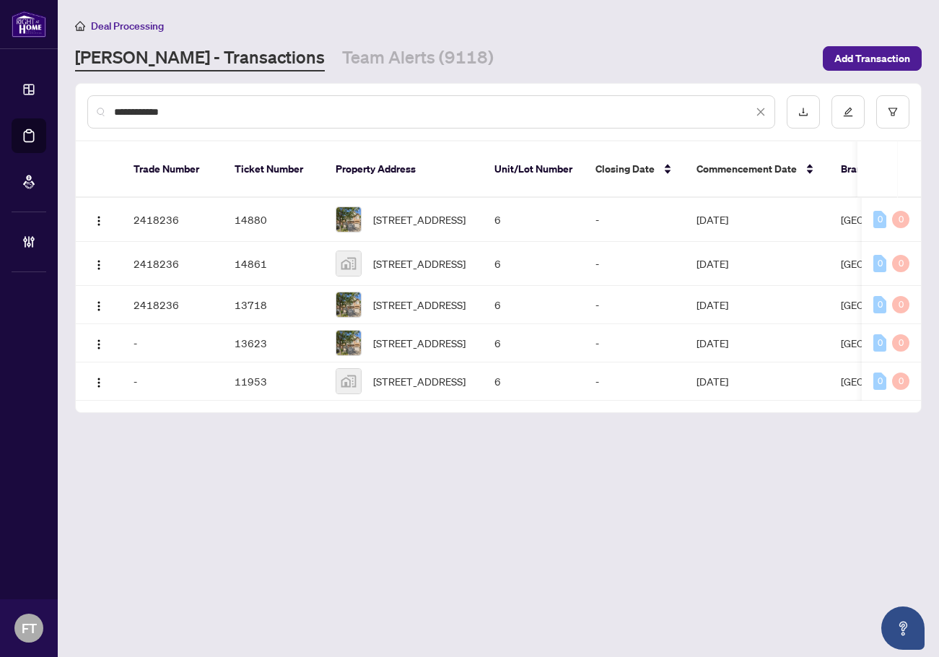
click at [329, 118] on input "**********" at bounding box center [433, 112] width 639 height 16
drag, startPoint x: 276, startPoint y: 120, endPoint x: 68, endPoint y: 102, distance: 208.6
click at [69, 102] on main "**********" at bounding box center [498, 328] width 881 height 657
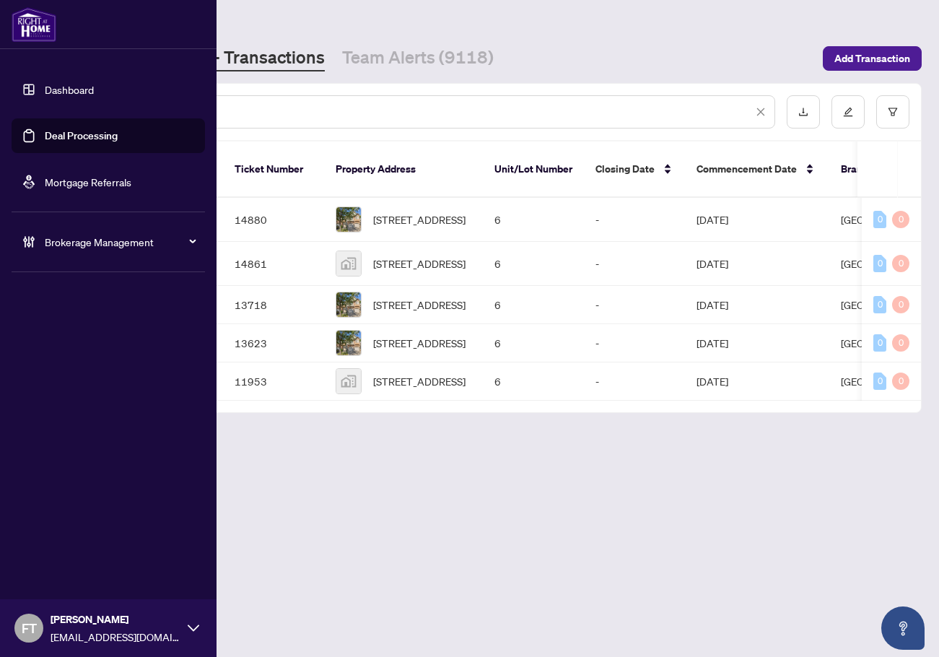
drag, startPoint x: 177, startPoint y: 113, endPoint x: -79, endPoint y: 69, distance: 259.8
click at [0, 69] on html "**********" at bounding box center [469, 328] width 939 height 657
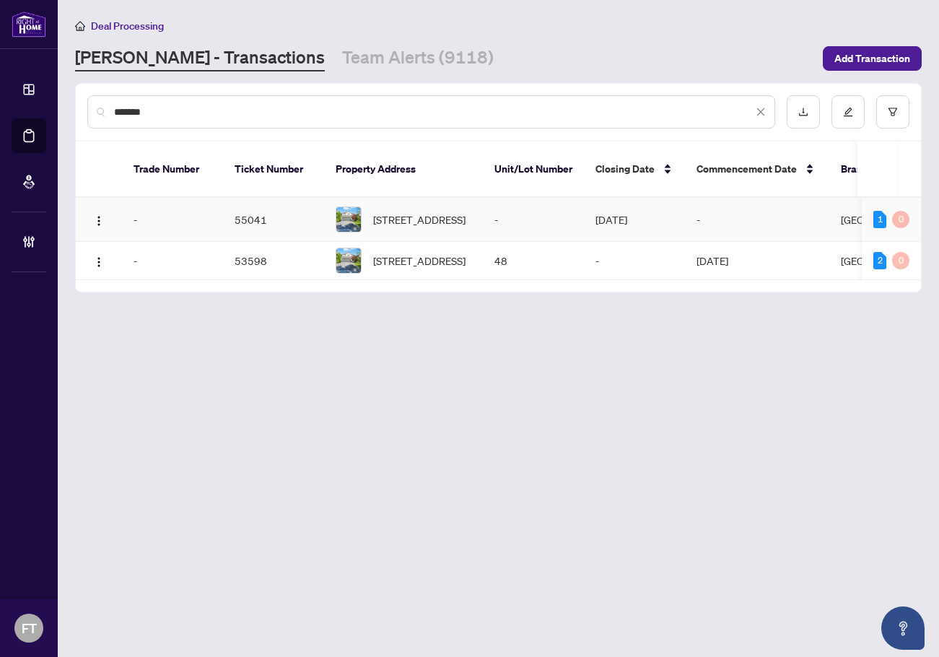
type input "*******"
click at [789, 205] on td "-" at bounding box center [757, 220] width 144 height 44
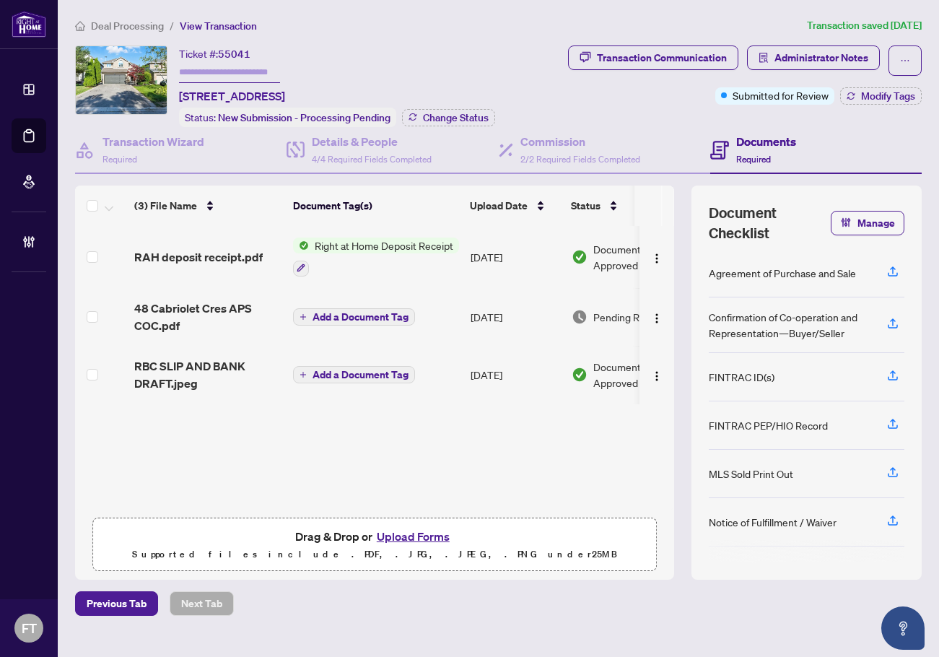
drag, startPoint x: 326, startPoint y: 465, endPoint x: 346, endPoint y: 465, distance: 19.5
click at [328, 465] on div "(3) File Name Document Tag(s) Upload Date Status Uploaded By RAH deposit receip…" at bounding box center [374, 368] width 599 height 284
drag, startPoint x: 367, startPoint y: 460, endPoint x: 534, endPoint y: 514, distance: 176.1
click at [377, 465] on div "(3) File Name Document Tag(s) Upload Date Status Uploaded By RAH deposit receip…" at bounding box center [374, 368] width 599 height 284
click at [188, 258] on span "RAH deposit receipt.pdf" at bounding box center [198, 256] width 128 height 17
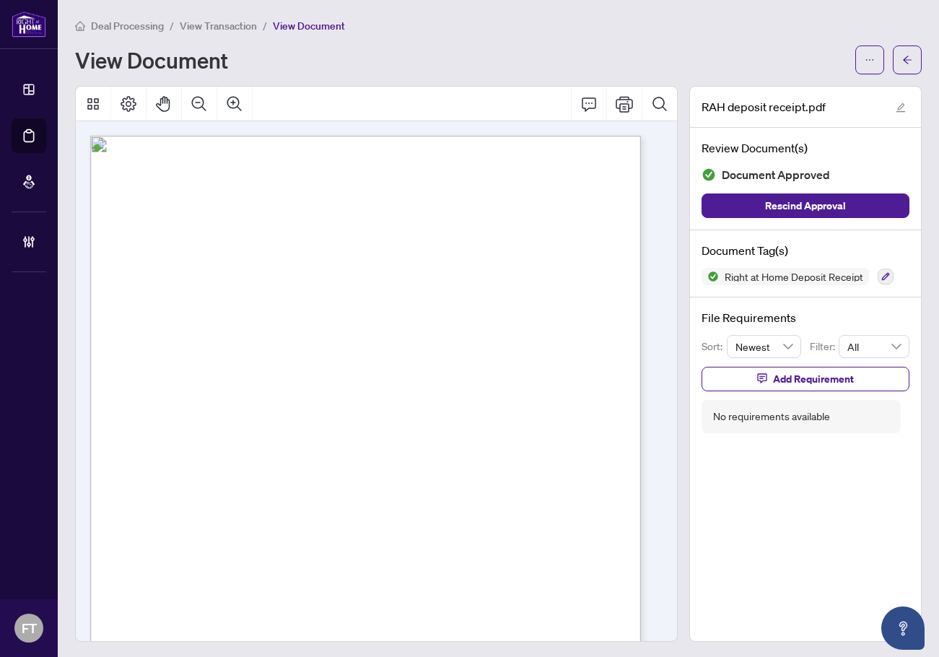
drag, startPoint x: 214, startPoint y: 238, endPoint x: 703, endPoint y: 91, distance: 510.8
click at [221, 238] on div "Right at Home Realty [STREET_ADDRESS][PERSON_NAME] Receipt [DATE] RECEIVED FROM…" at bounding box center [433, 580] width 686 height 888
click at [855, 56] on button "button" at bounding box center [869, 59] width 29 height 29
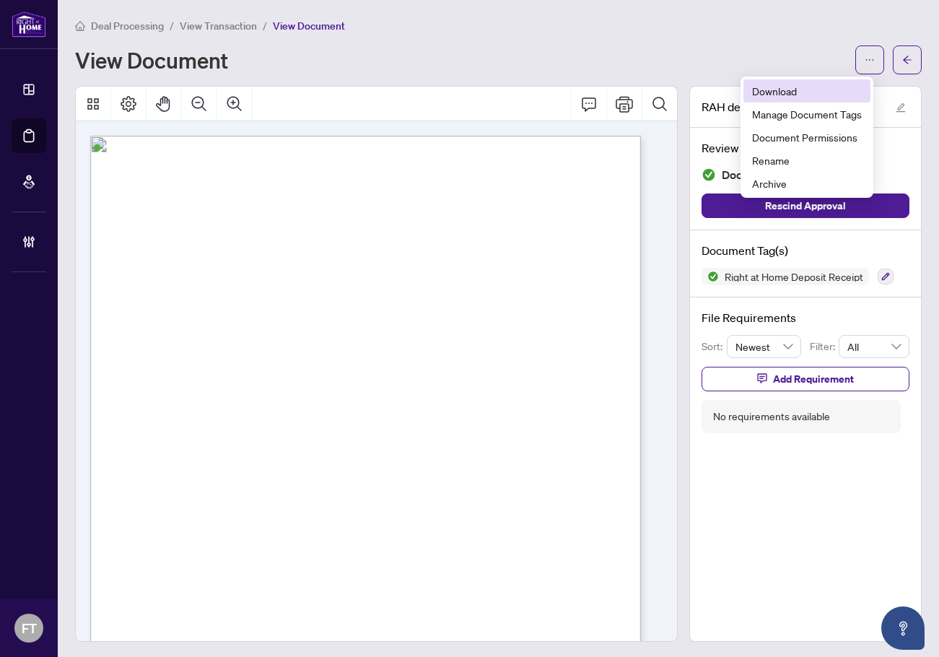
click at [797, 99] on li "Download" at bounding box center [806, 90] width 127 height 23
